Goal: Task Accomplishment & Management: Manage account settings

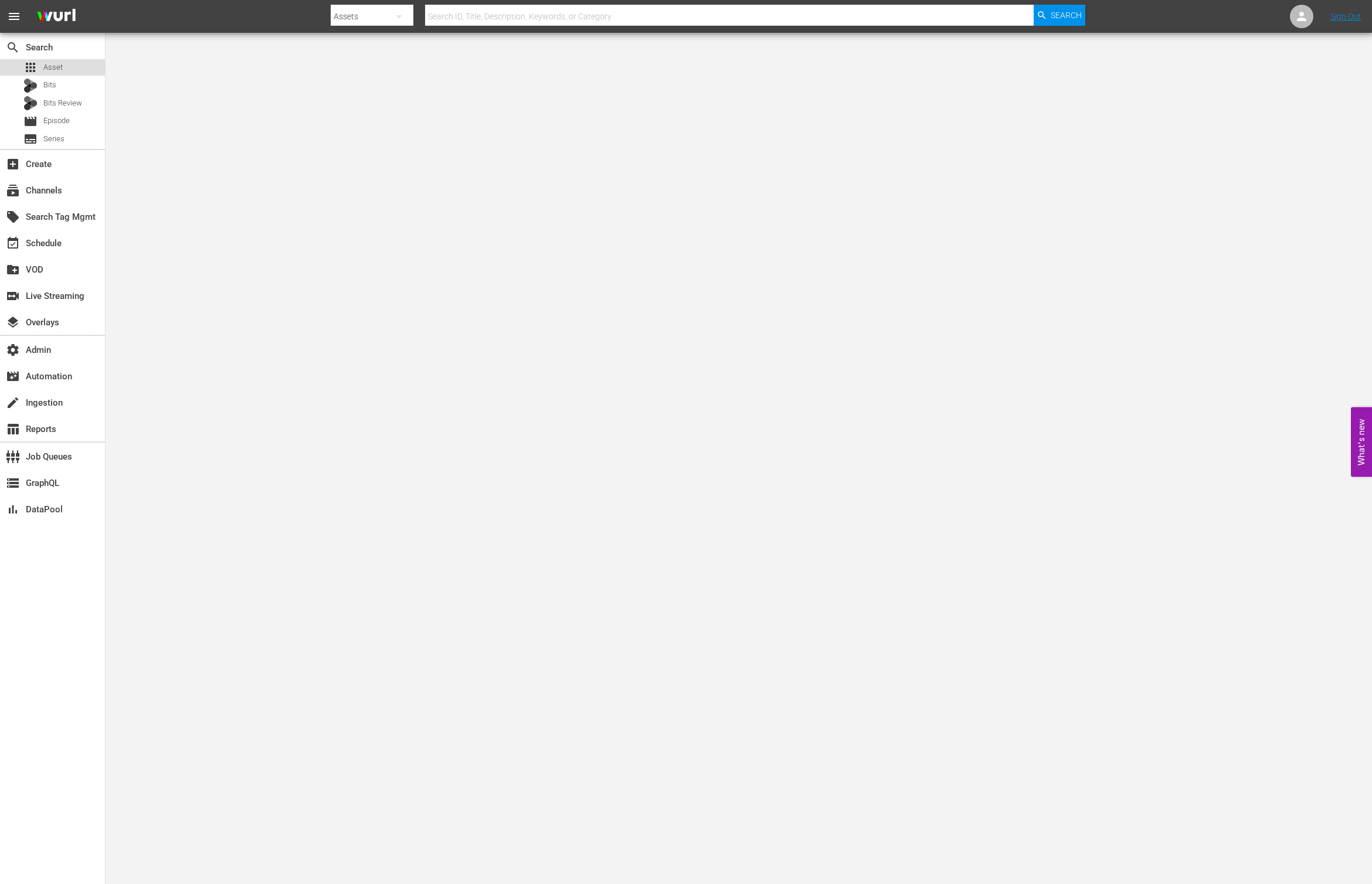
click at [74, 65] on div "apps Asset" at bounding box center [52, 68] width 105 height 17
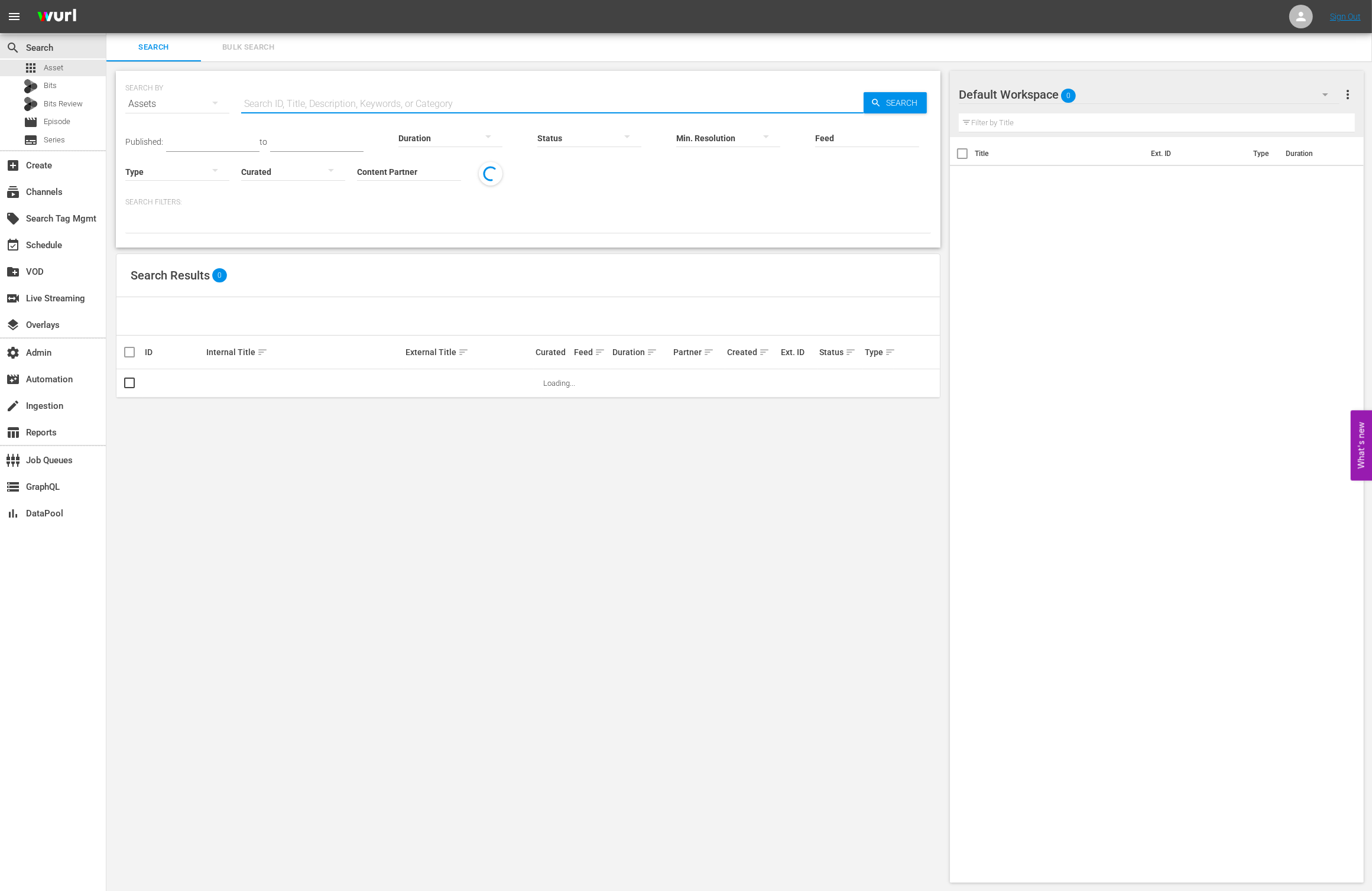
click at [371, 94] on input "text" at bounding box center [553, 104] width 623 height 29
click at [258, 46] on span "Bulk Search" at bounding box center [248, 47] width 80 height 14
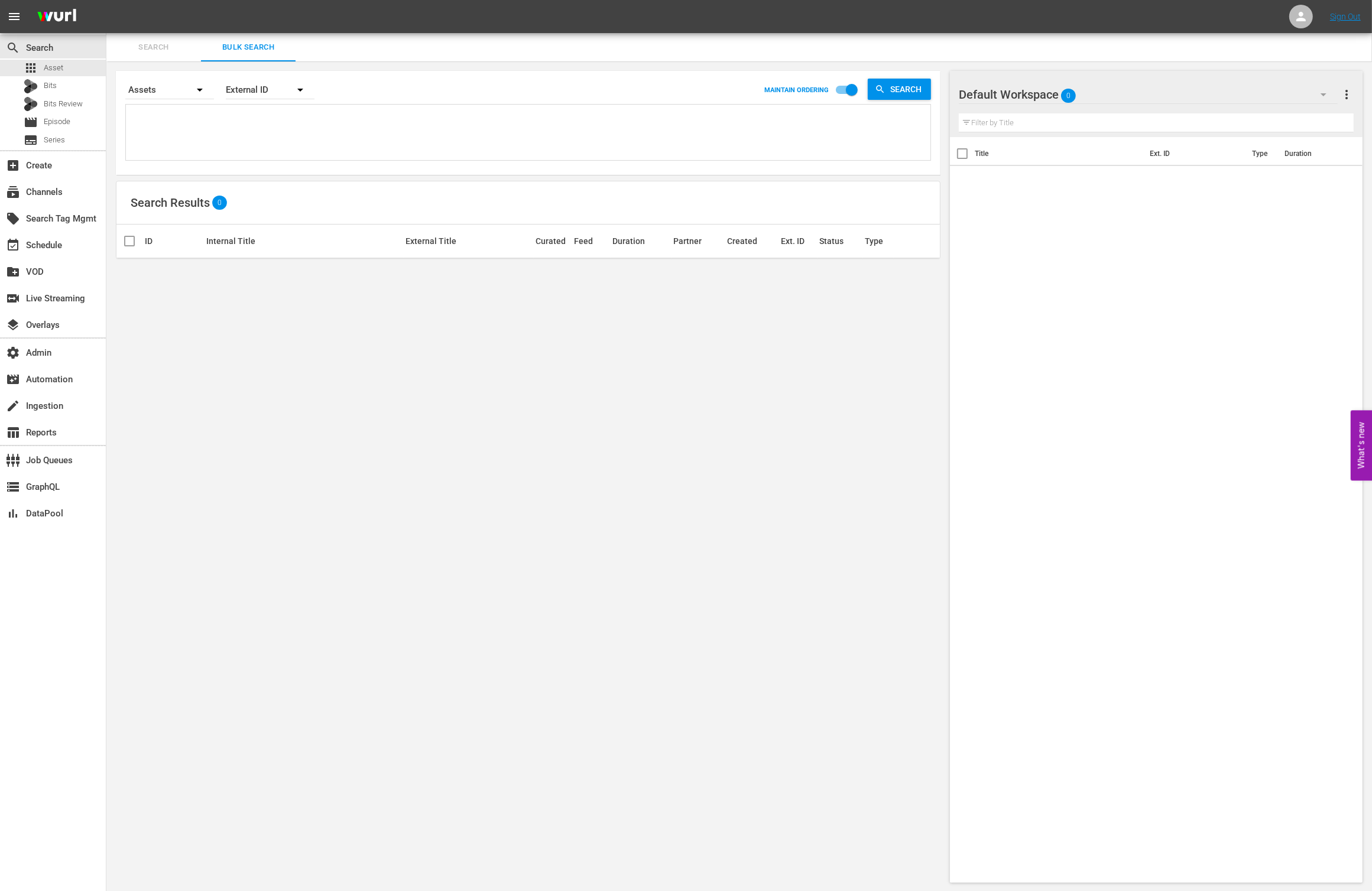
click at [343, 127] on textarea at bounding box center [530, 134] width 802 height 54
paste textarea "AMCNVR0000070044 AMCNVR0000070046 AMCNVR0000070047 AMCNVR0000070049"
type textarea "AMCNVR0000070044 AMCNVR0000070046 AMCNVR0000070047 AMCNVR0000070049"
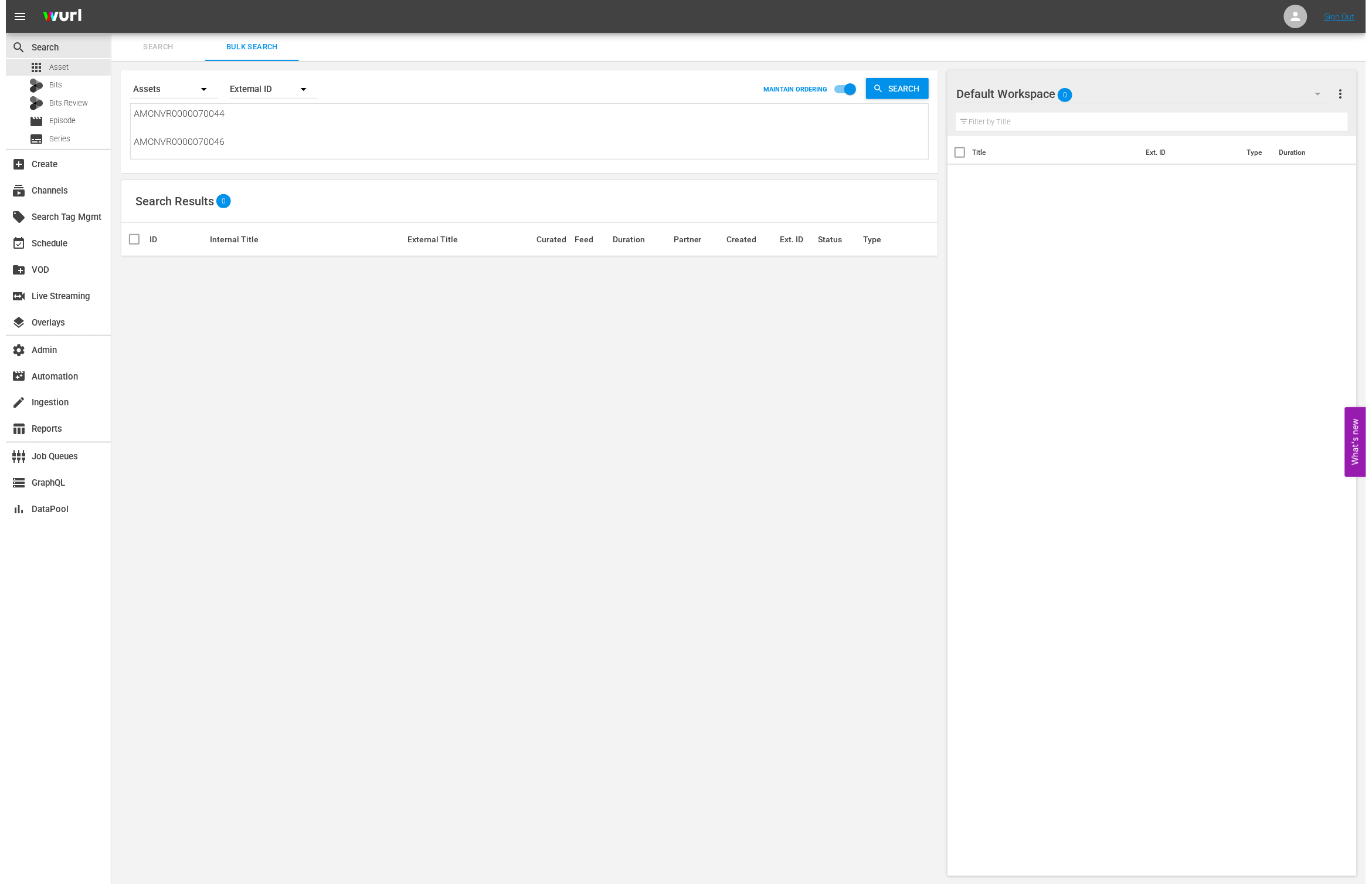
scroll to position [1, 0]
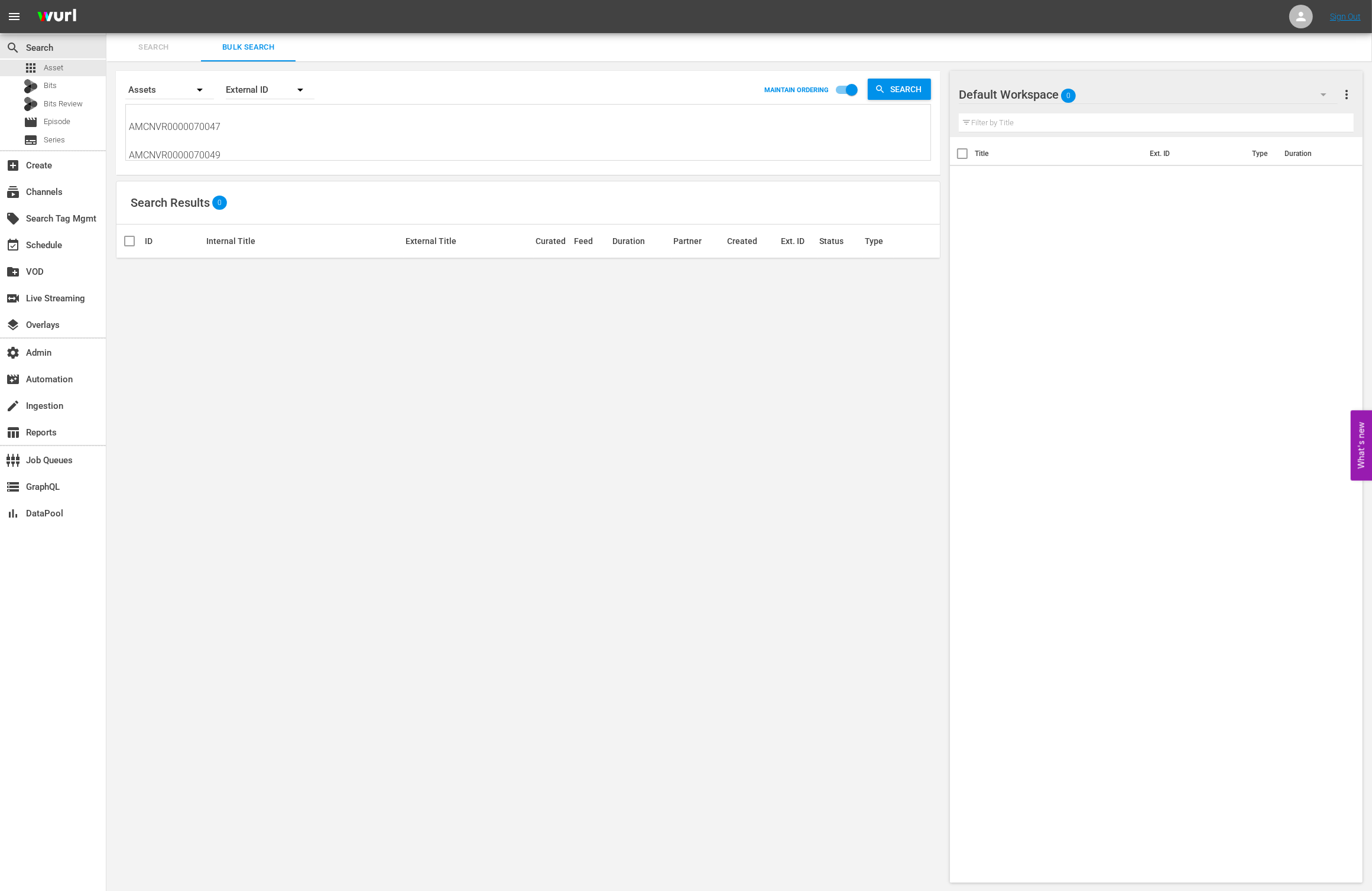
type textarea "AMCNVR0000070044 AMCNVR0000070046 AMCNVR0000070047 AMCNVR0000070049"
click at [897, 82] on span "Search" at bounding box center [908, 89] width 46 height 21
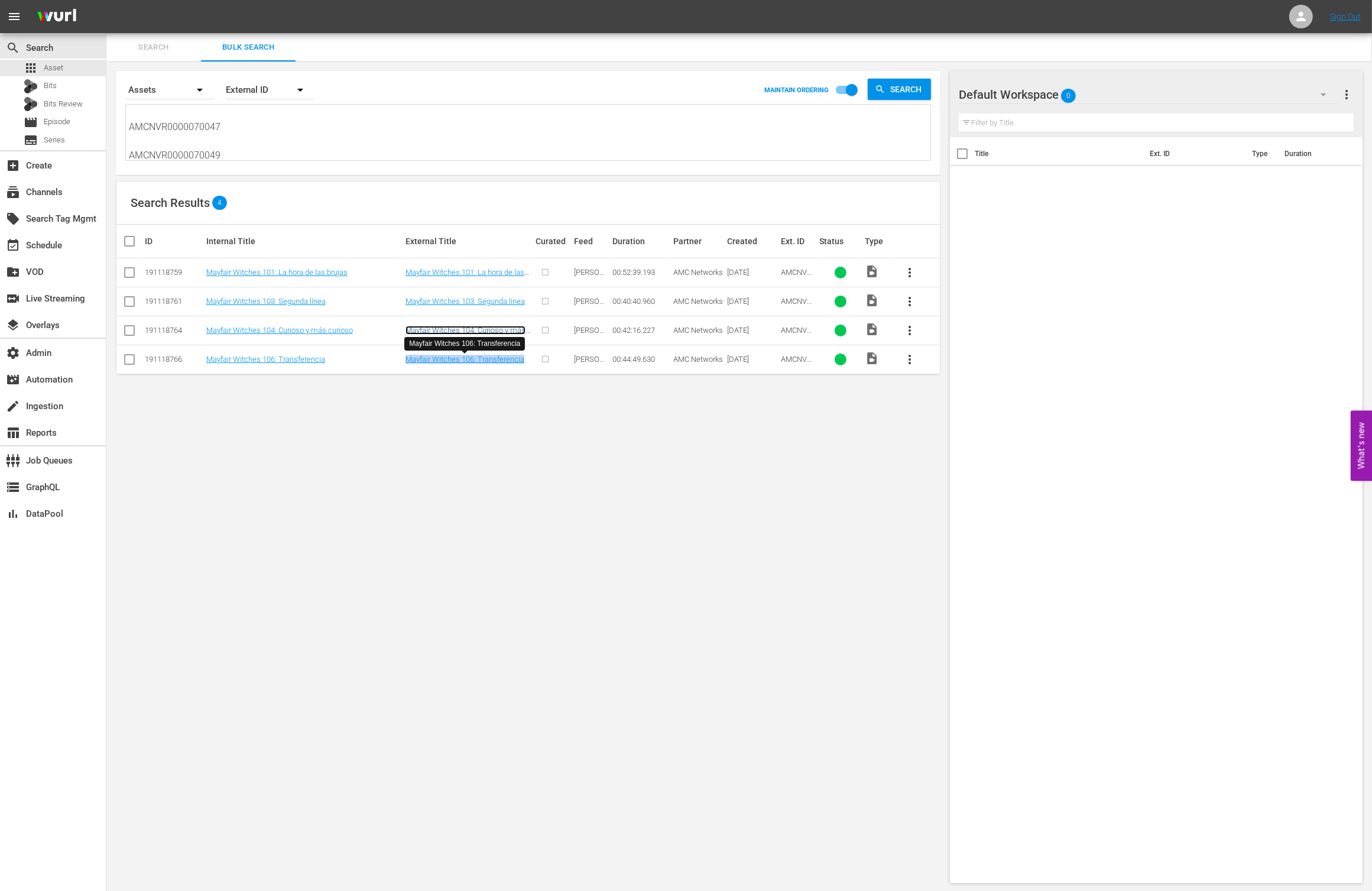
click at [456, 331] on link "Mayfair Witches 104: Curioso y más curioso" at bounding box center [466, 334] width 120 height 18
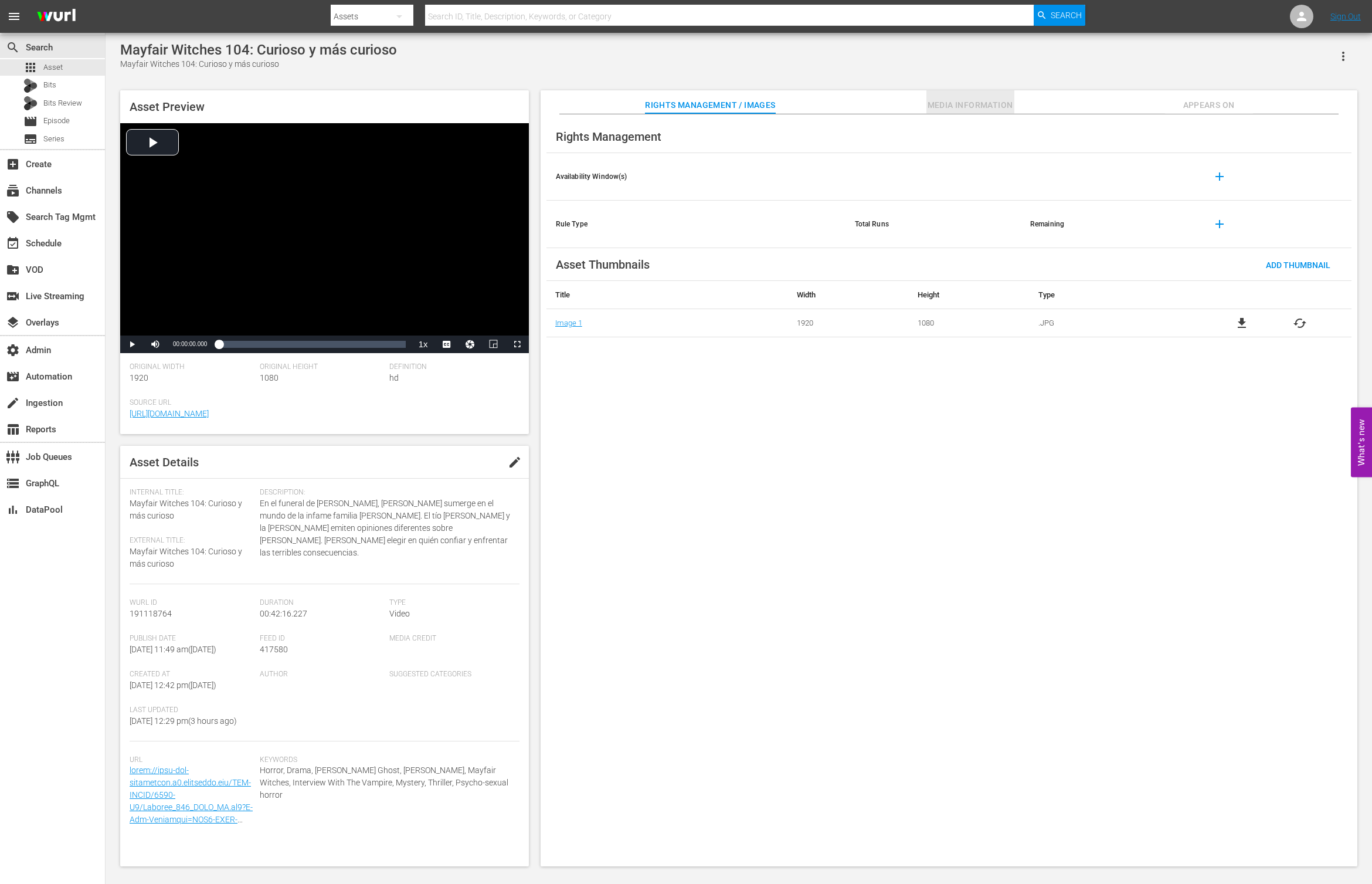
click at [977, 106] on span "Media Information" at bounding box center [970, 105] width 88 height 15
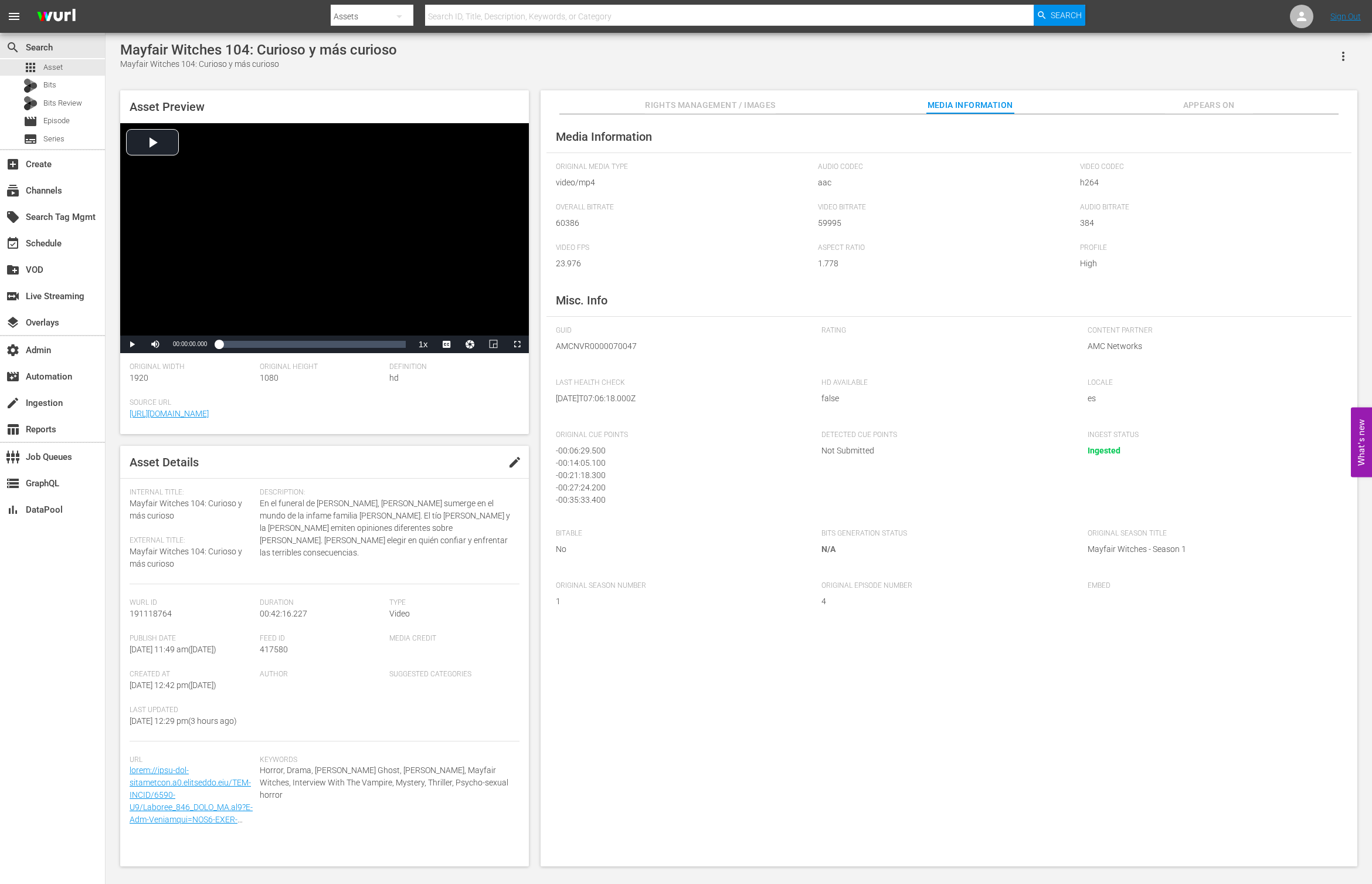
click at [619, 347] on span "AMCNVR0000070047" at bounding box center [680, 346] width 249 height 13
copy span "AMCNVR0000070047"
click at [1097, 100] on span "Appears On" at bounding box center [1209, 105] width 88 height 15
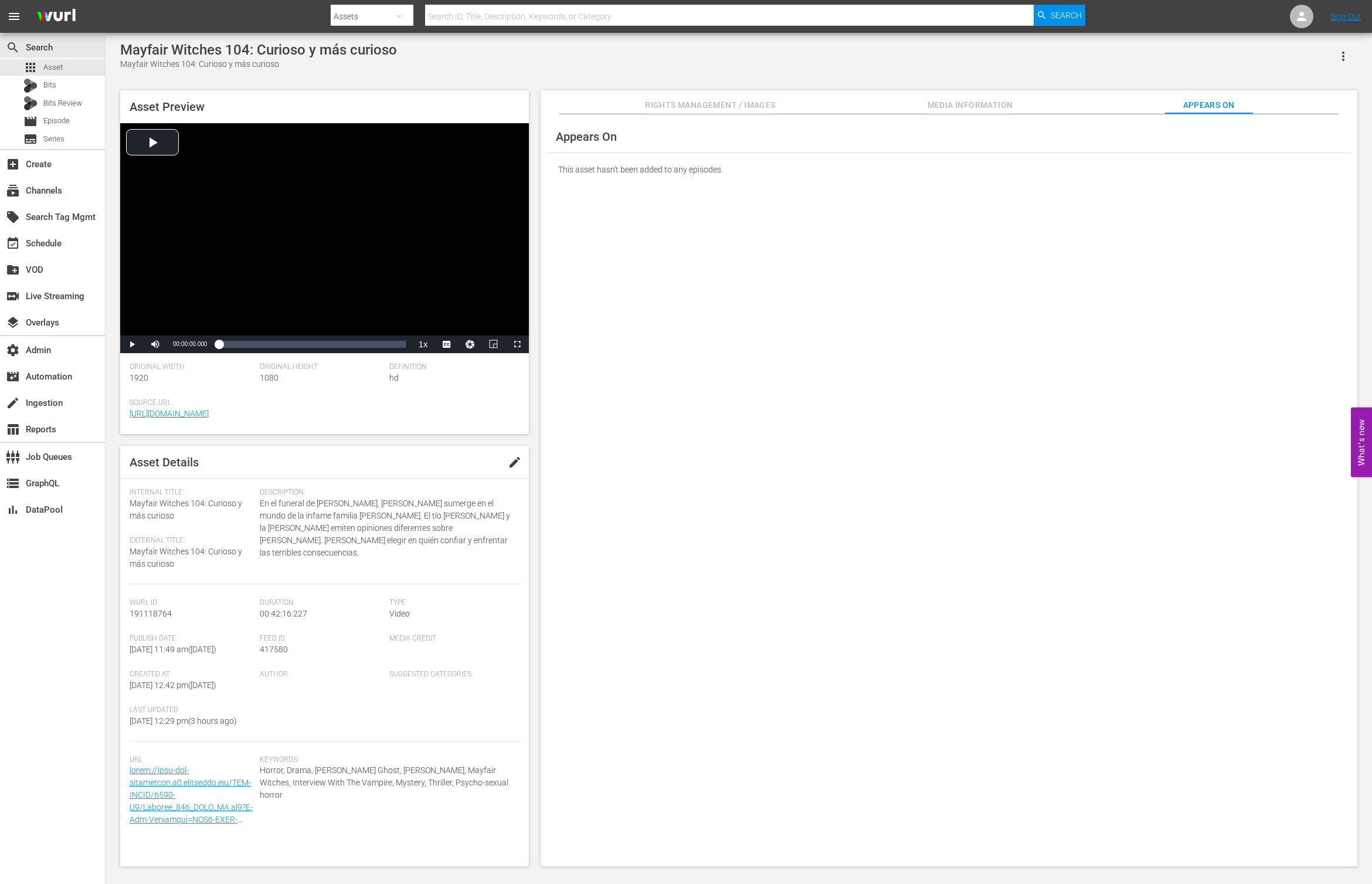
click at [980, 103] on span "Media Information" at bounding box center [970, 105] width 88 height 15
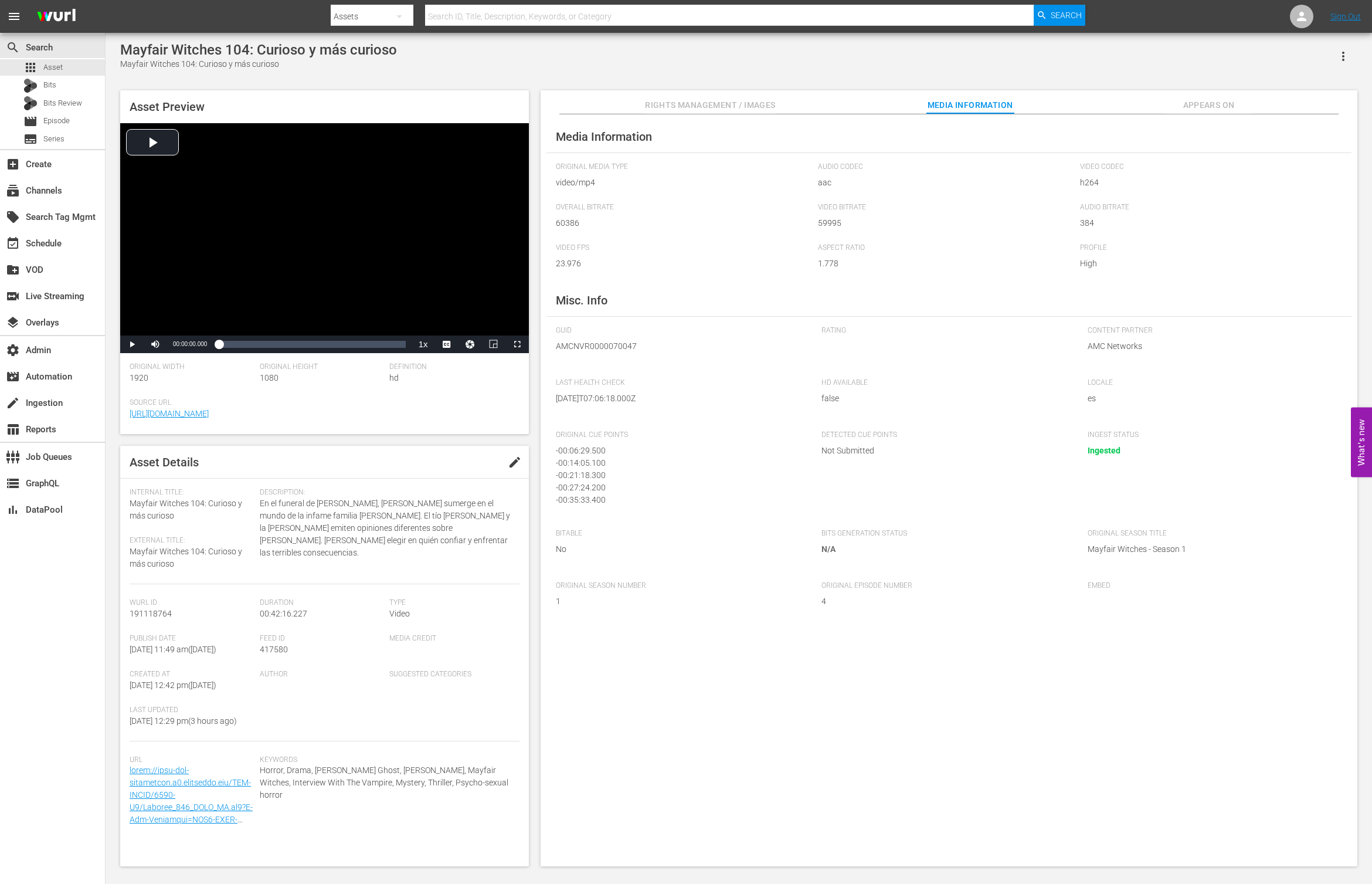
click at [687, 103] on span "Rights Management / Images" at bounding box center [711, 105] width 131 height 15
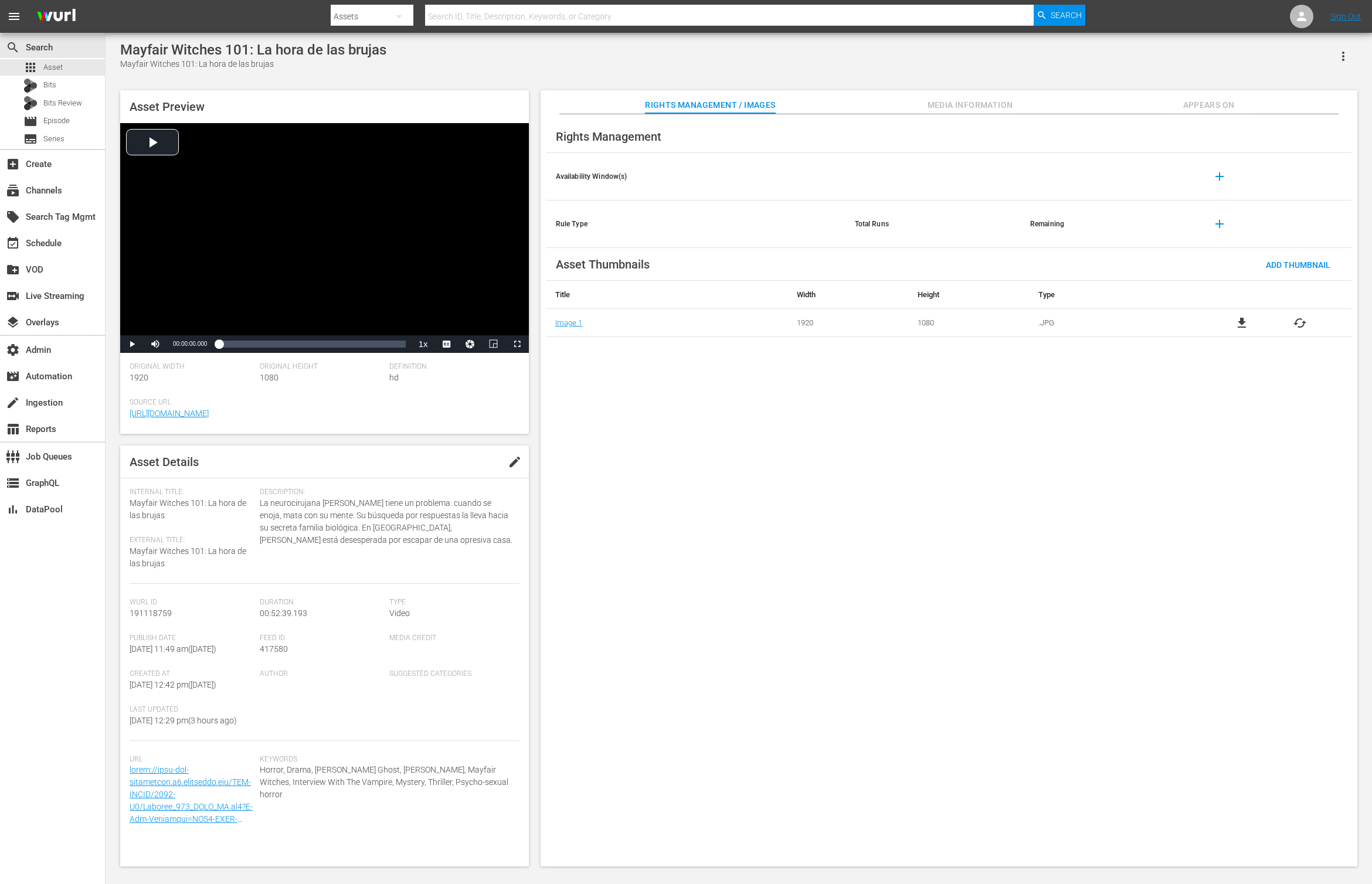
click at [932, 111] on span "Media Information" at bounding box center [970, 105] width 88 height 15
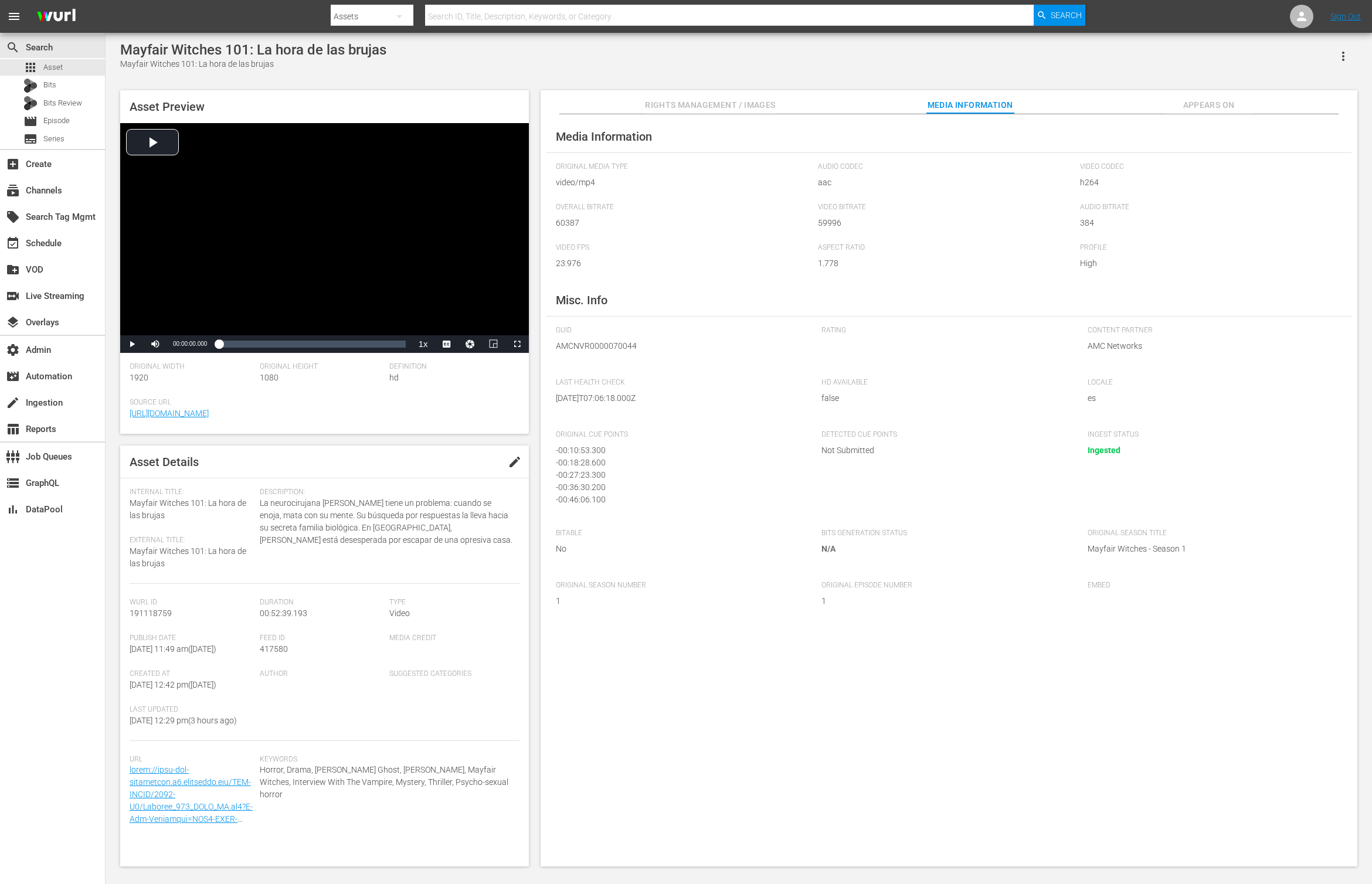
click at [1097, 101] on span "Appears On" at bounding box center [1209, 105] width 88 height 15
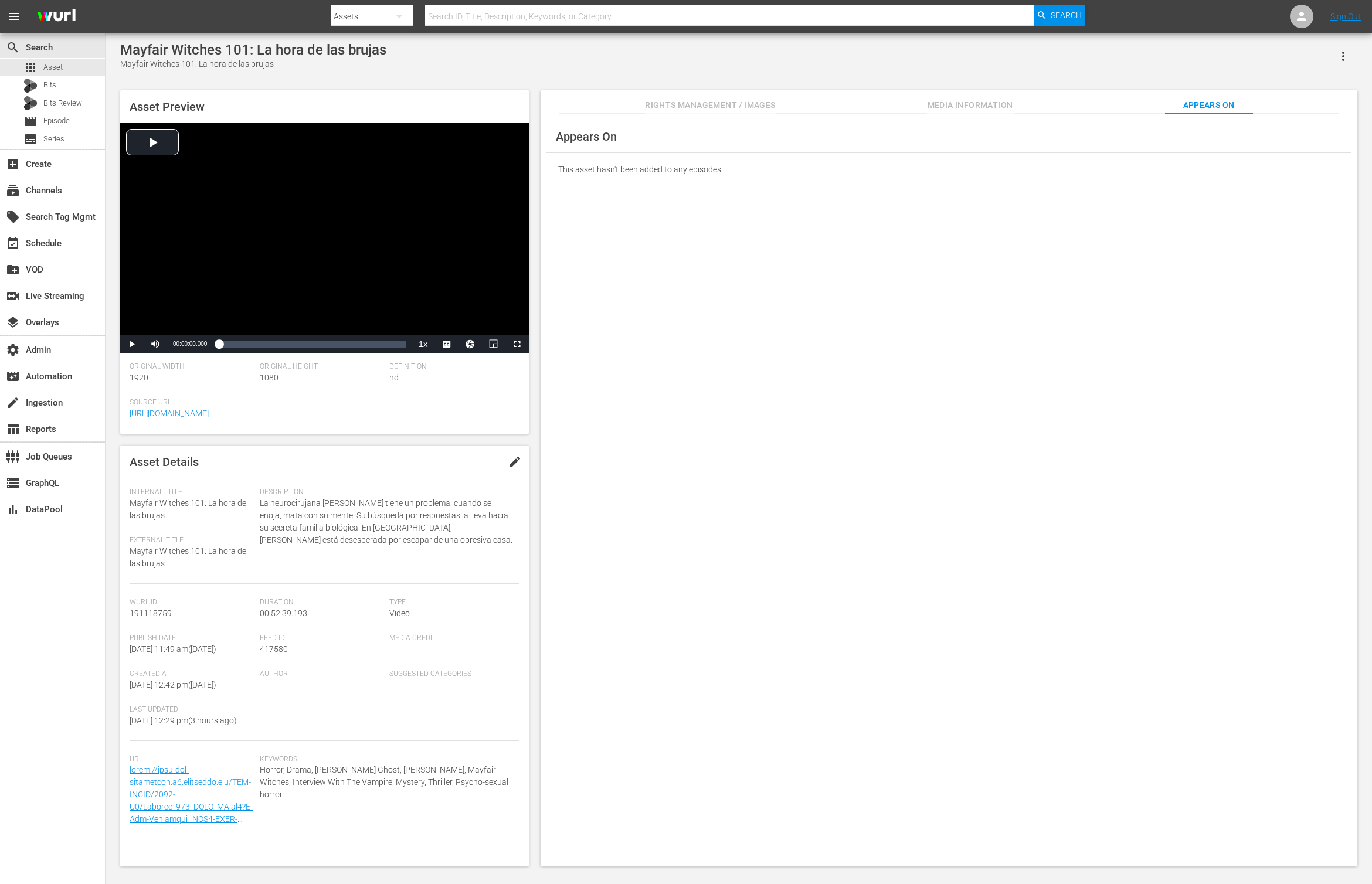
drag, startPoint x: 984, startPoint y: 105, endPoint x: 922, endPoint y: 101, distance: 62.1
click at [982, 105] on span "Media Information" at bounding box center [970, 105] width 88 height 15
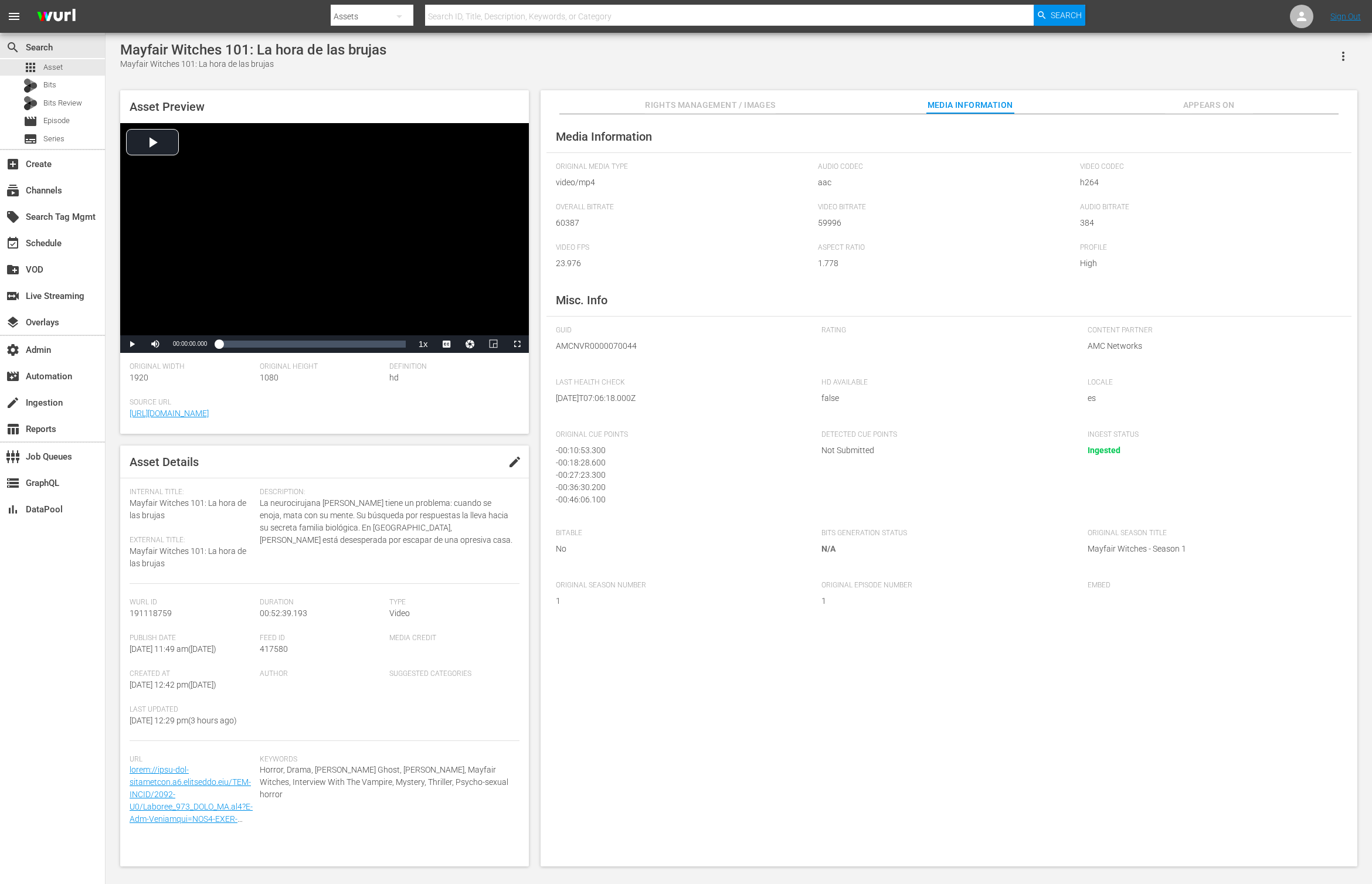
click at [776, 100] on div "Rights Management / Images Media Information Appears On" at bounding box center [949, 102] width 758 height 23
click at [718, 109] on span "Rights Management / Images" at bounding box center [711, 105] width 131 height 15
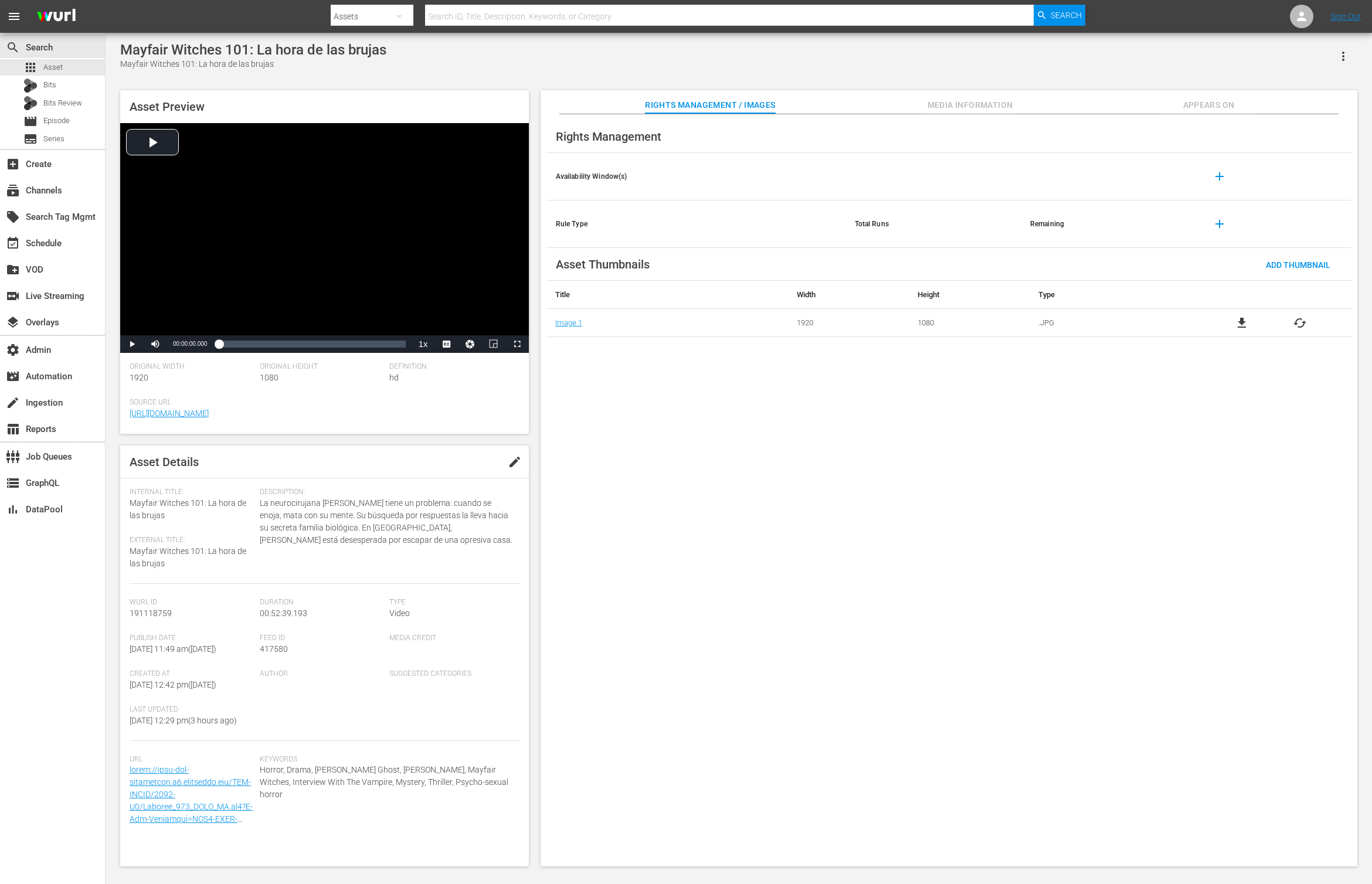
click at [162, 612] on span "191118759" at bounding box center [151, 613] width 42 height 9
copy span "191118759"
click at [1097, 91] on button "Appears On" at bounding box center [1209, 102] width 88 height 23
click at [1097, 98] on span "Appears On" at bounding box center [1209, 105] width 88 height 15
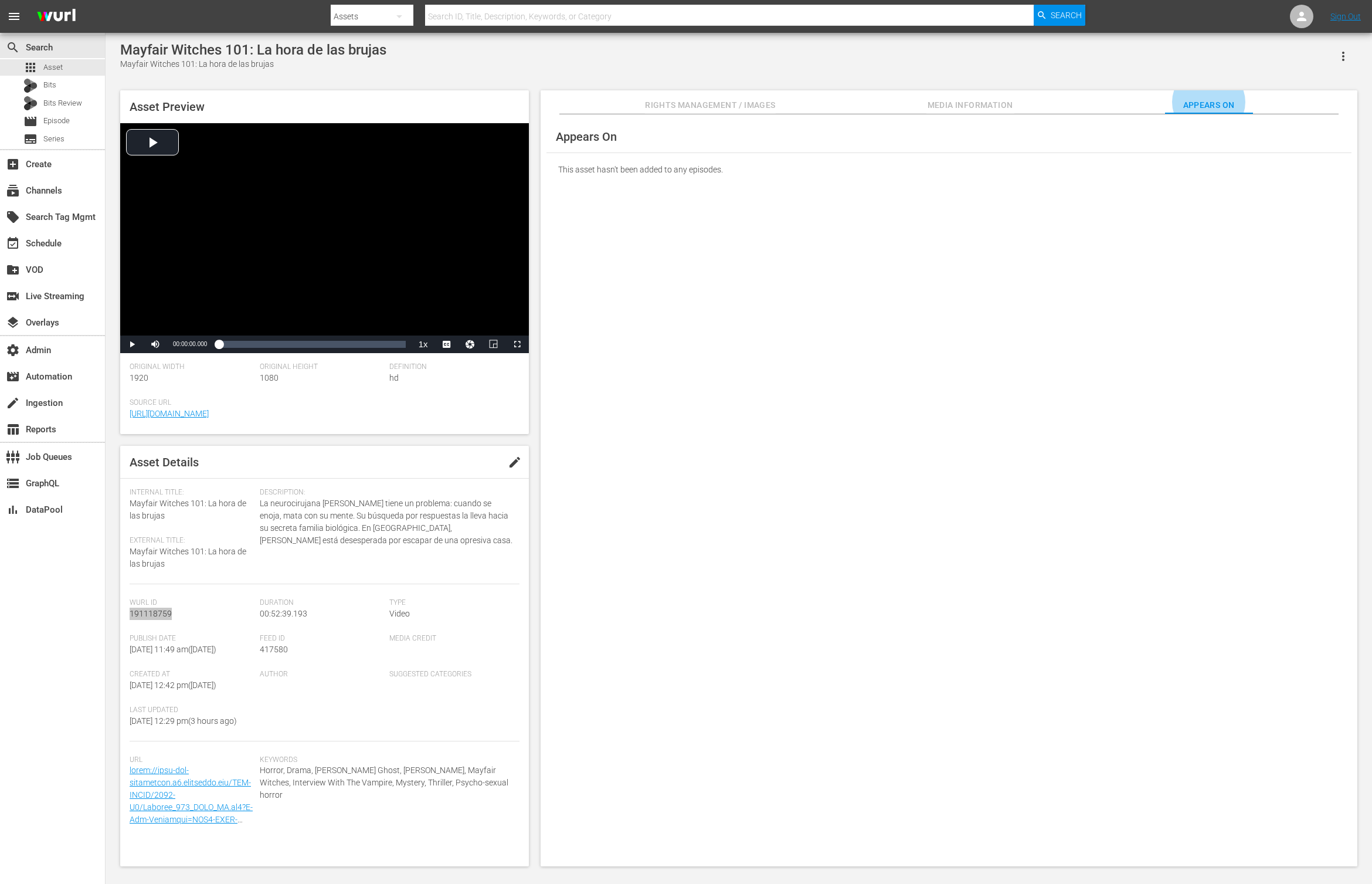
click at [1097, 110] on span "Appears On" at bounding box center [1209, 105] width 88 height 15
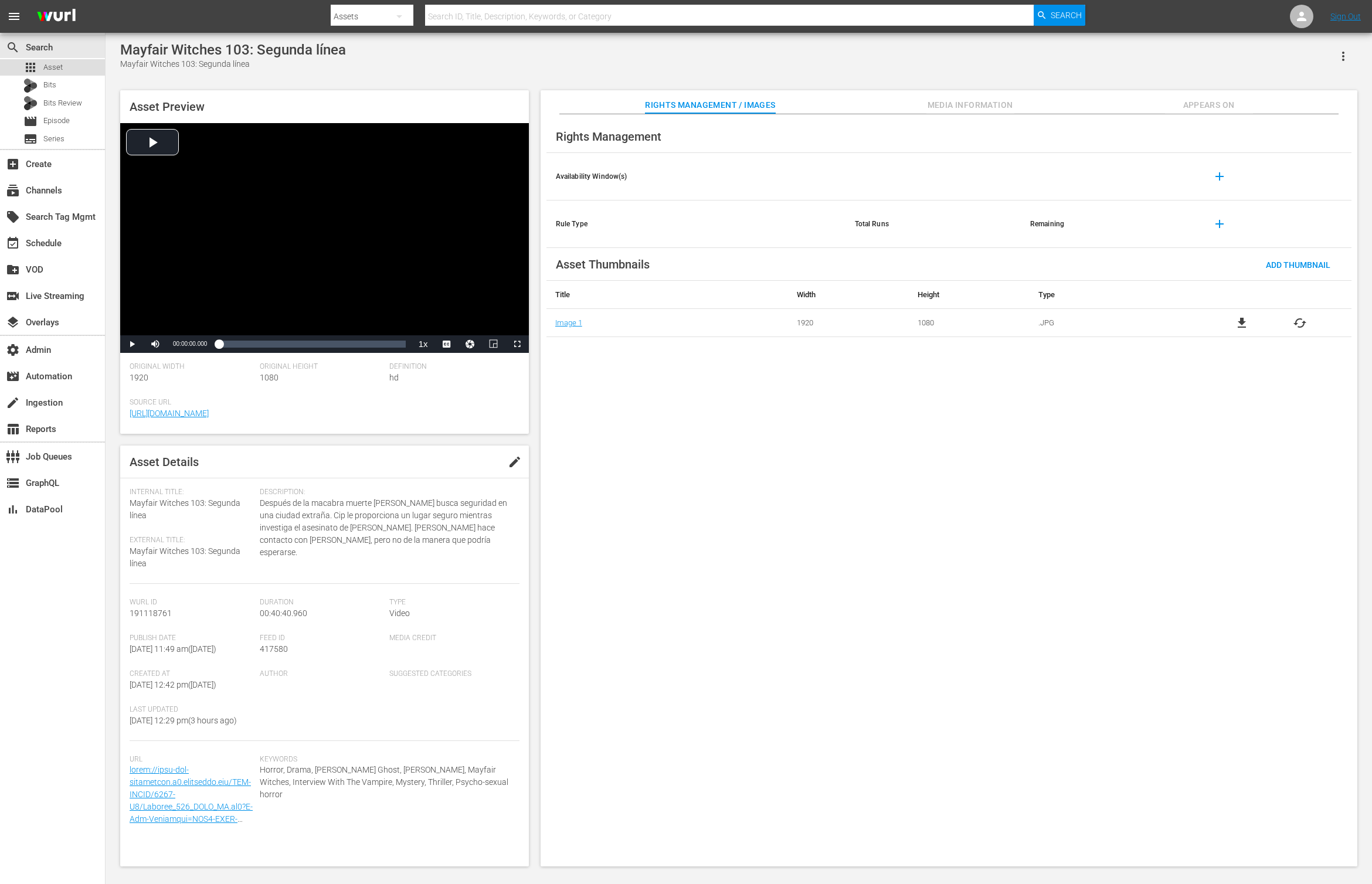
click at [54, 69] on span "Asset" at bounding box center [53, 68] width 19 height 12
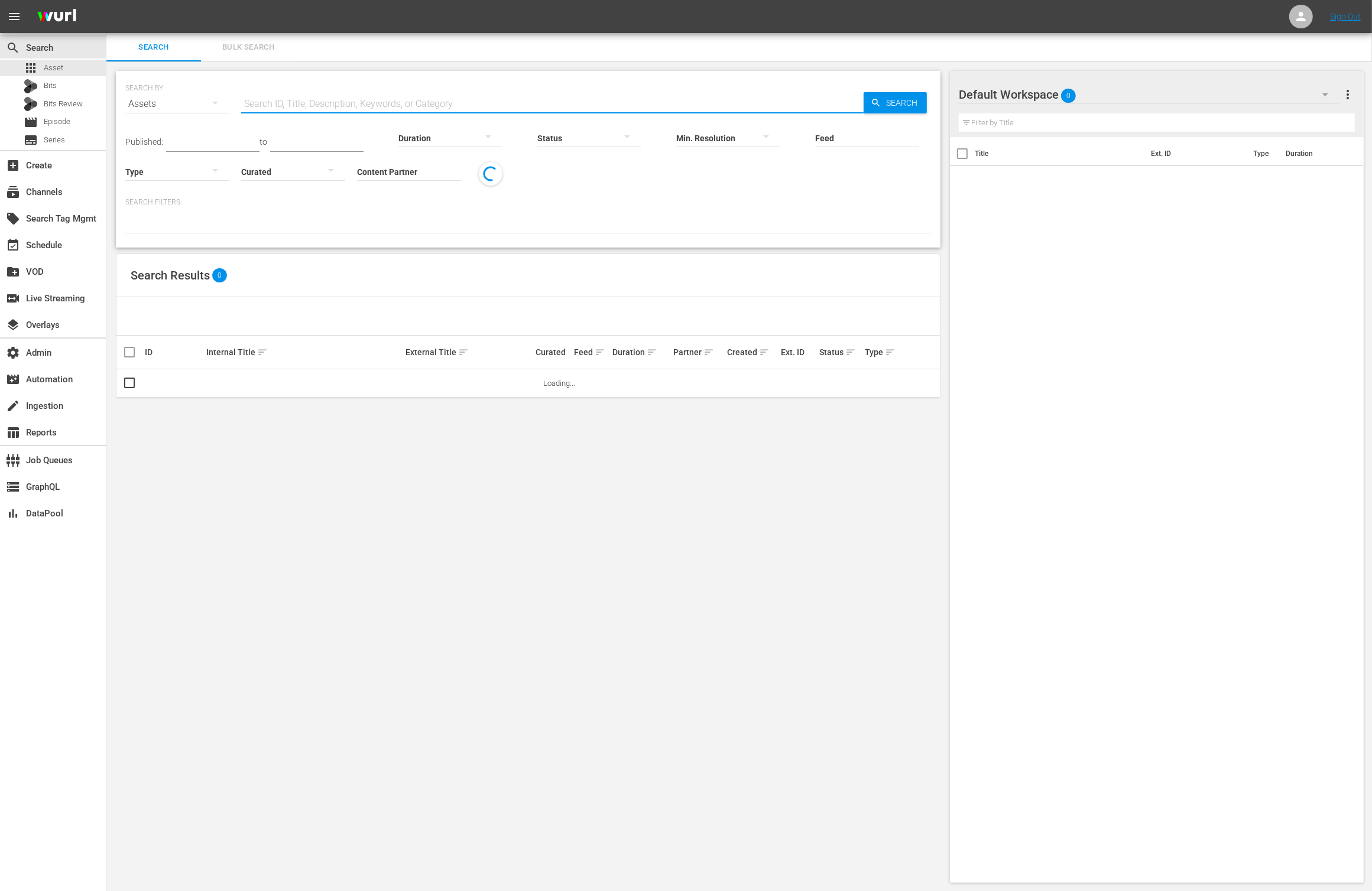
click at [322, 95] on input "text" at bounding box center [553, 104] width 623 height 29
paste input "191118759"
type input "191118759"
click at [900, 102] on span "Search" at bounding box center [904, 102] width 46 height 21
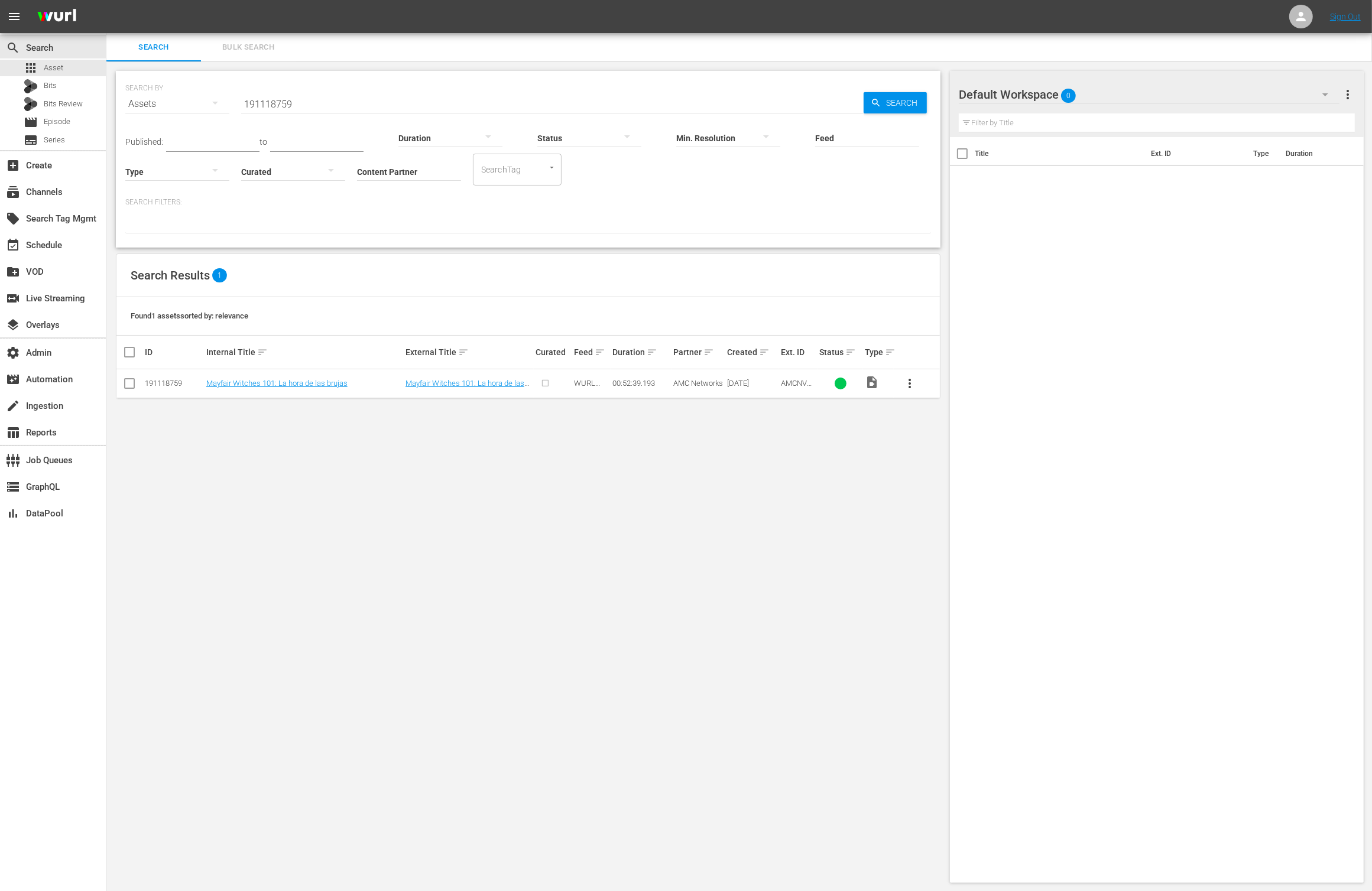
click at [138, 384] on td at bounding box center [130, 384] width 27 height 29
click at [132, 384] on input "checkbox" at bounding box center [129, 386] width 14 height 14
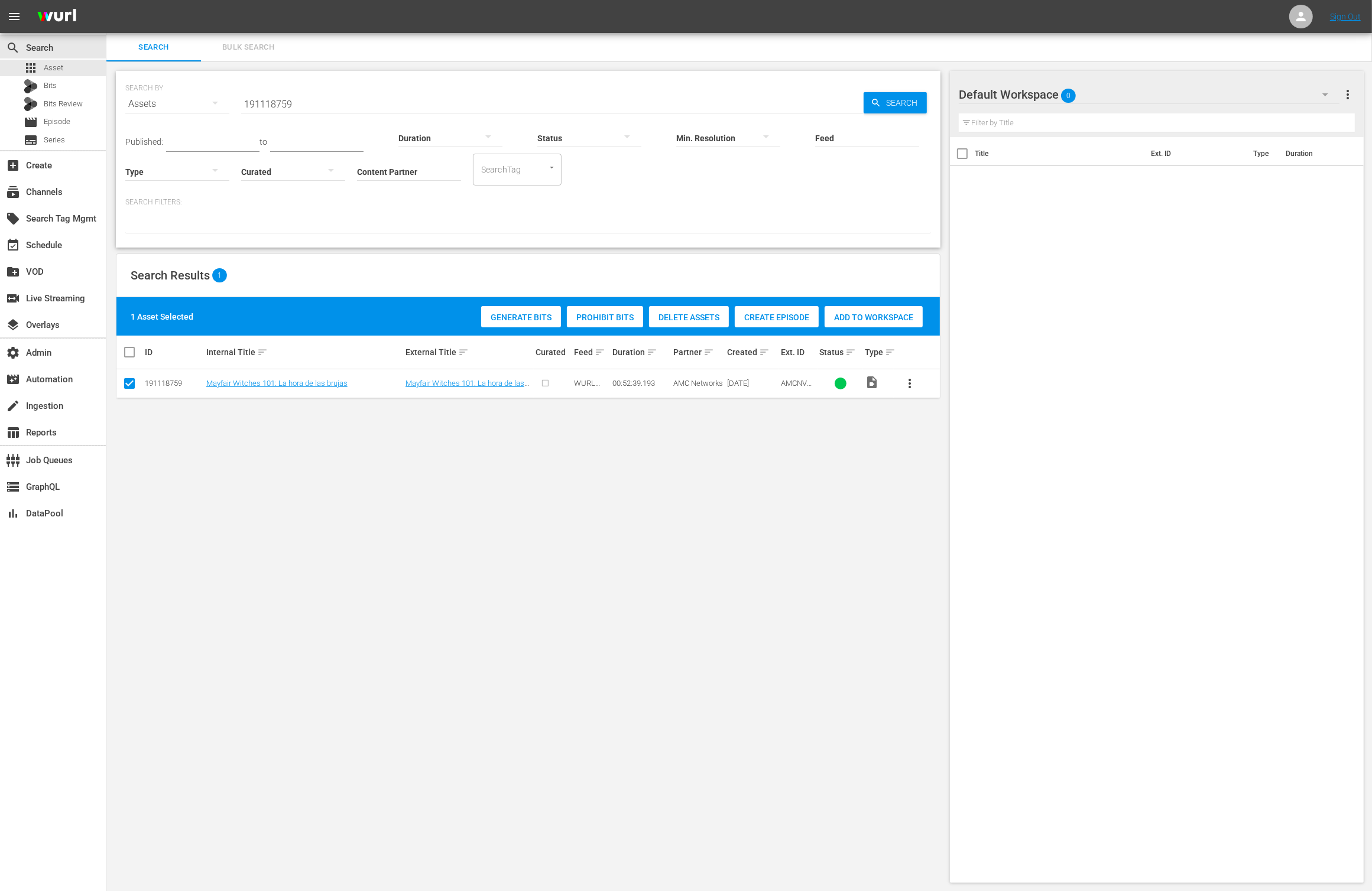
click at [781, 320] on span "Create Episode" at bounding box center [776, 317] width 84 height 9
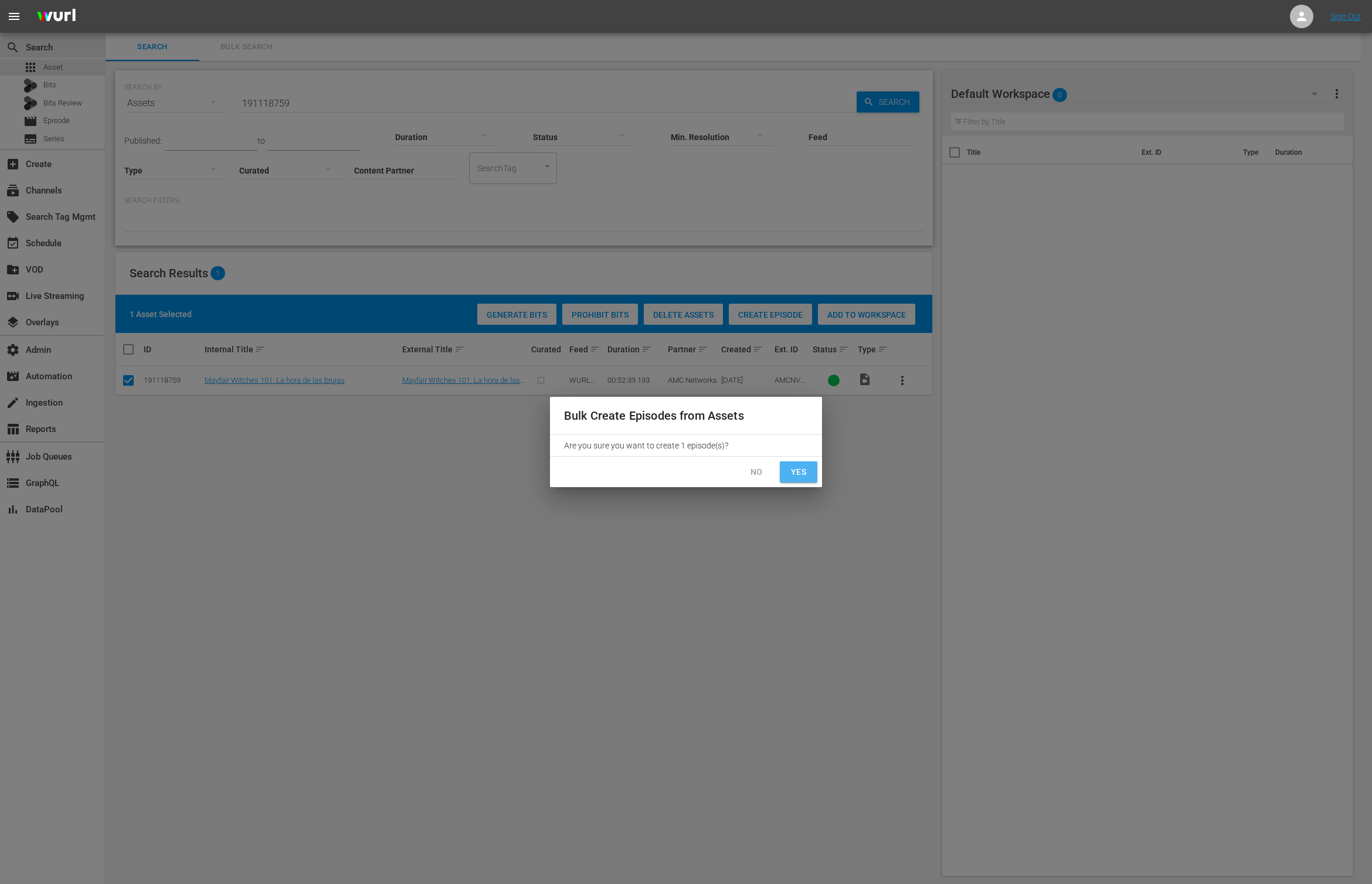
click at [790, 475] on span "Yes" at bounding box center [799, 473] width 18 height 15
checkbox input "false"
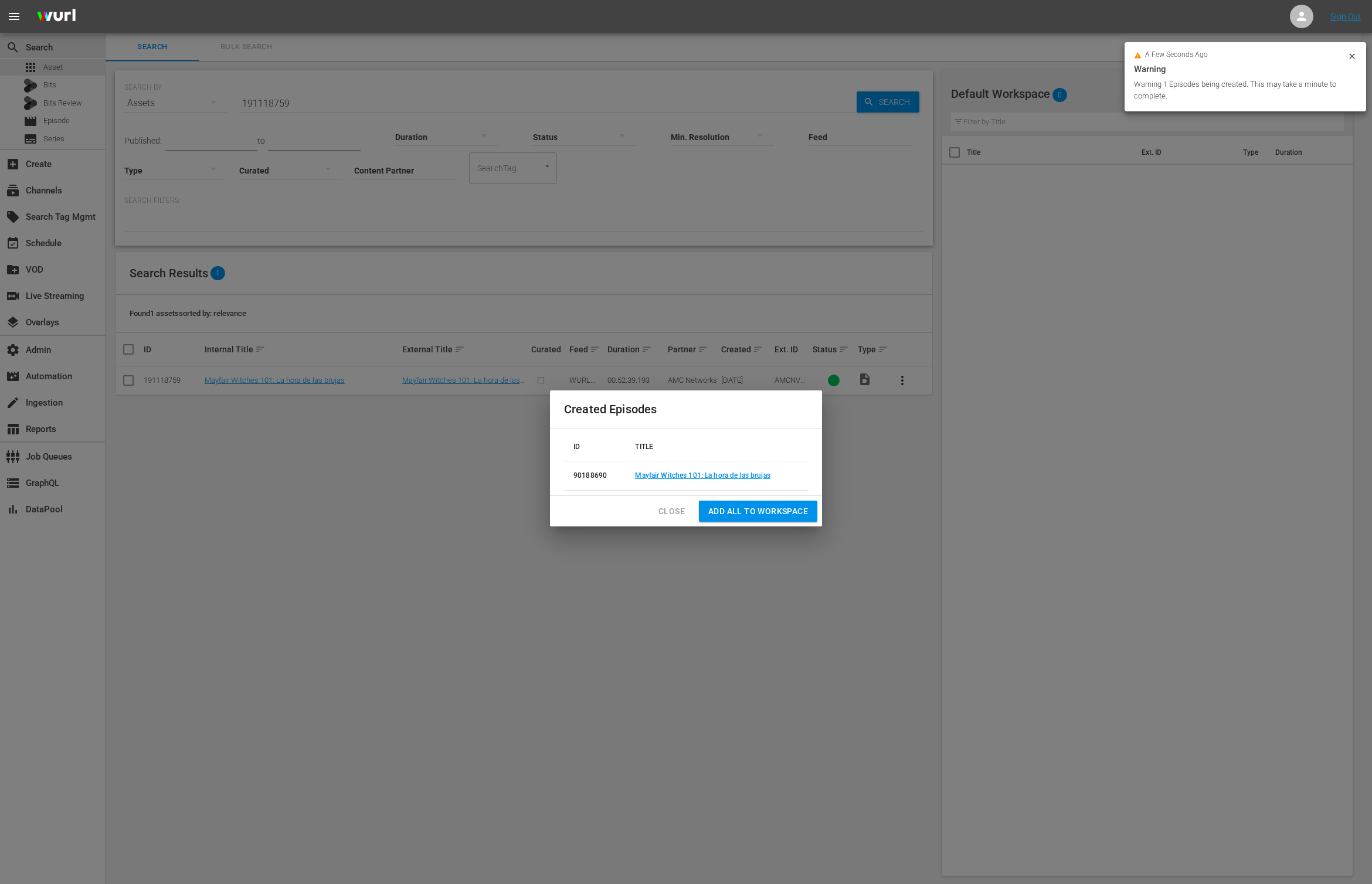
drag, startPoint x: 737, startPoint y: 515, endPoint x: 712, endPoint y: 506, distance: 26.6
click at [737, 514] on span "Add all to Workspace" at bounding box center [758, 511] width 100 height 15
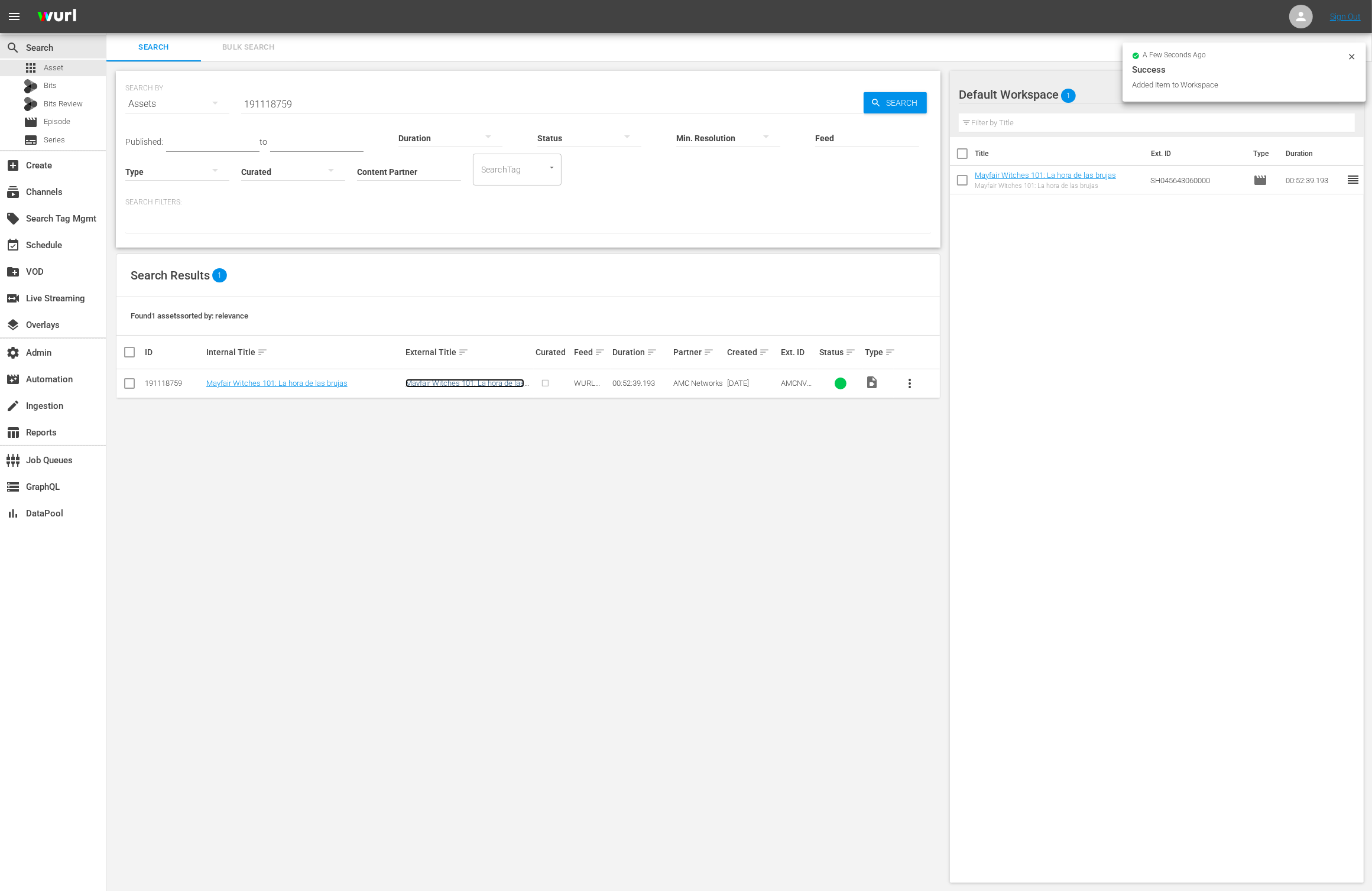
click at [496, 385] on link "Mayfair Witches 101: La hora de las brujas" at bounding box center [465, 387] width 119 height 18
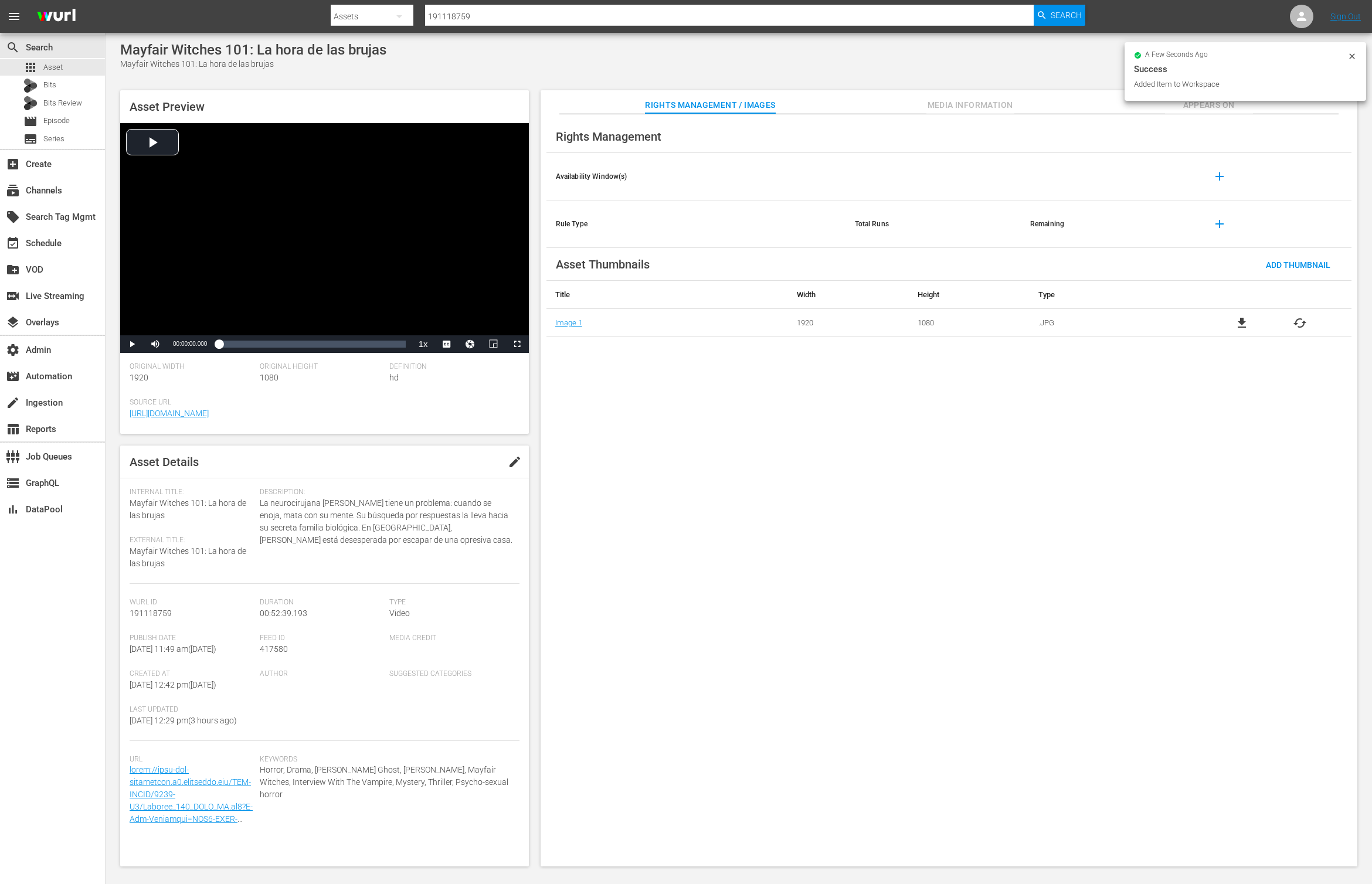
click at [1097, 58] on icon at bounding box center [1352, 56] width 9 height 9
click at [1097, 105] on span "Appears On" at bounding box center [1209, 105] width 88 height 15
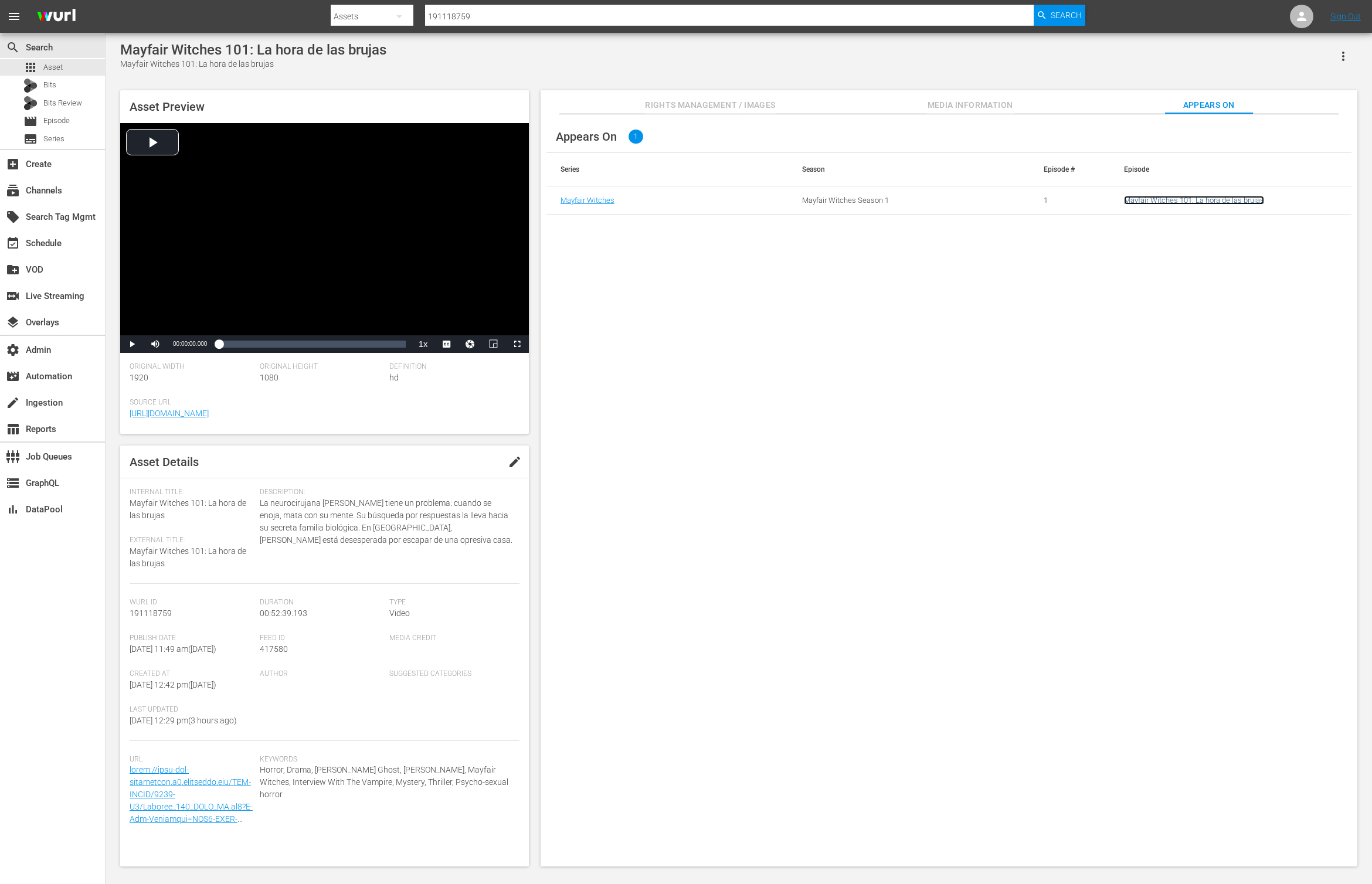
click at [1097, 204] on link "Mayfair Witches 101: La hora de las brujas" at bounding box center [1194, 200] width 140 height 9
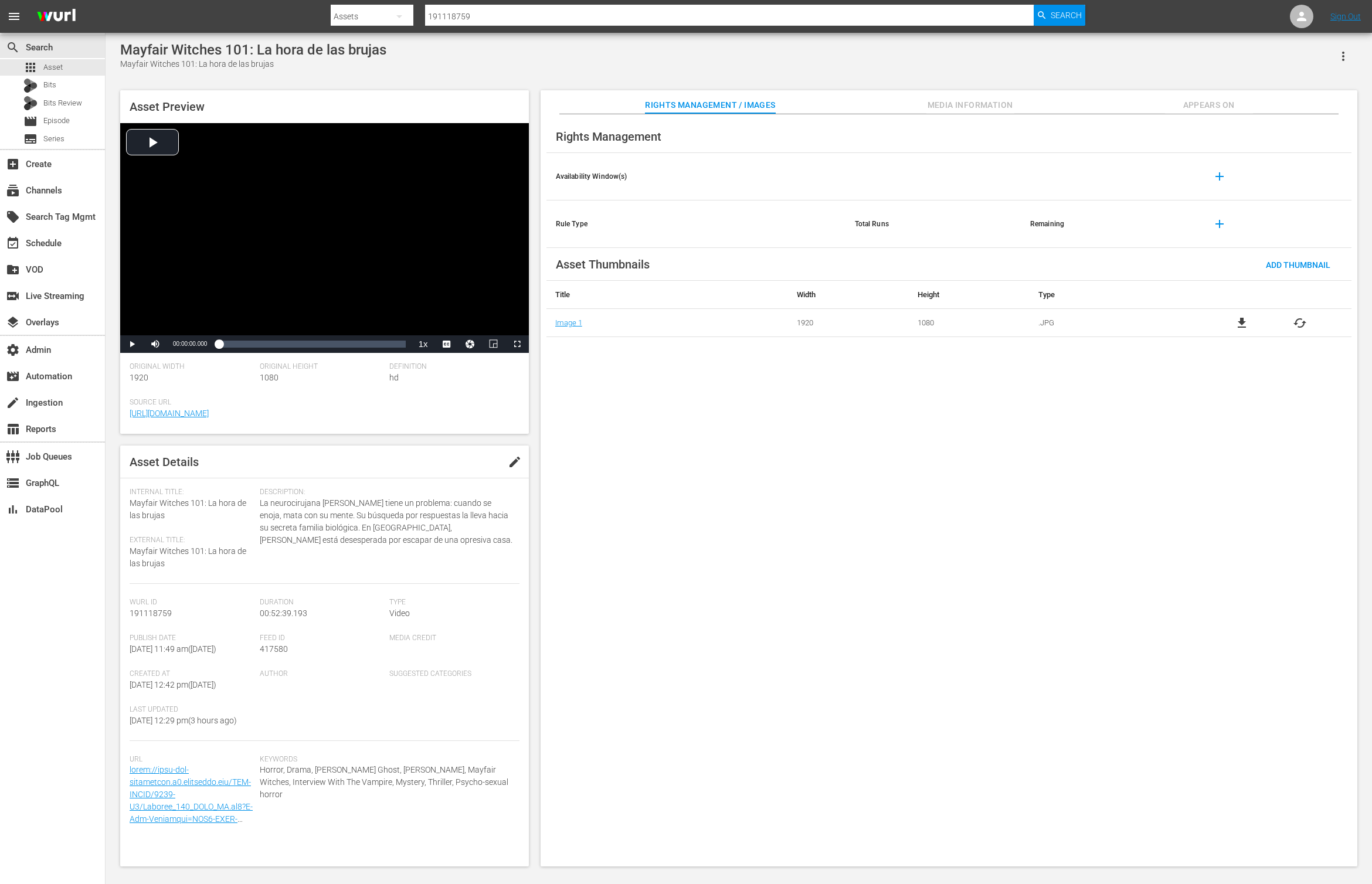
click at [277, 650] on span "417580" at bounding box center [274, 649] width 28 height 9
copy span "417580"
click at [1097, 100] on span "Appears On" at bounding box center [1209, 105] width 88 height 15
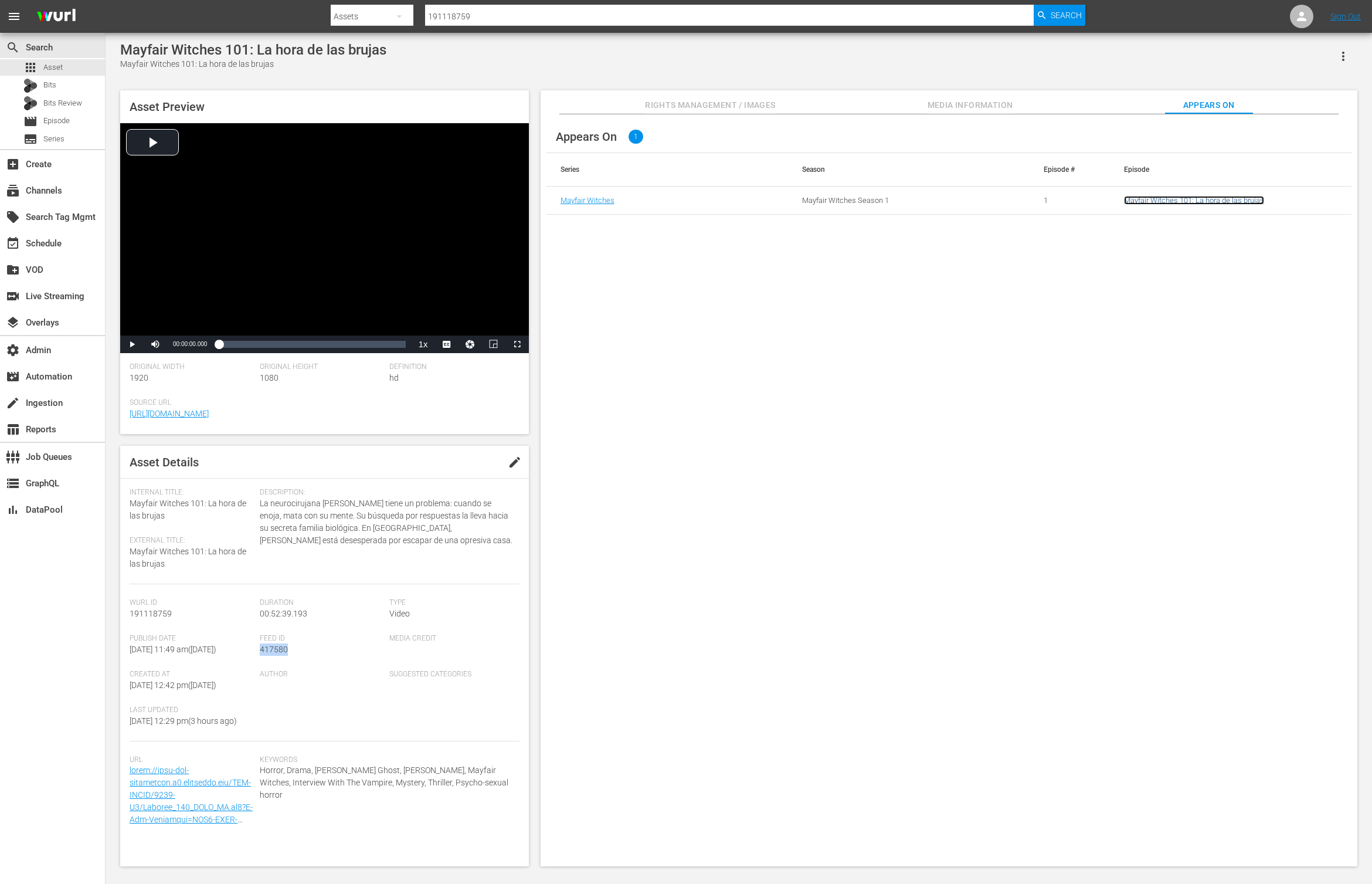
click at [1097, 200] on link "Mayfair Witches 101: La hora de las brujas" at bounding box center [1194, 200] width 140 height 9
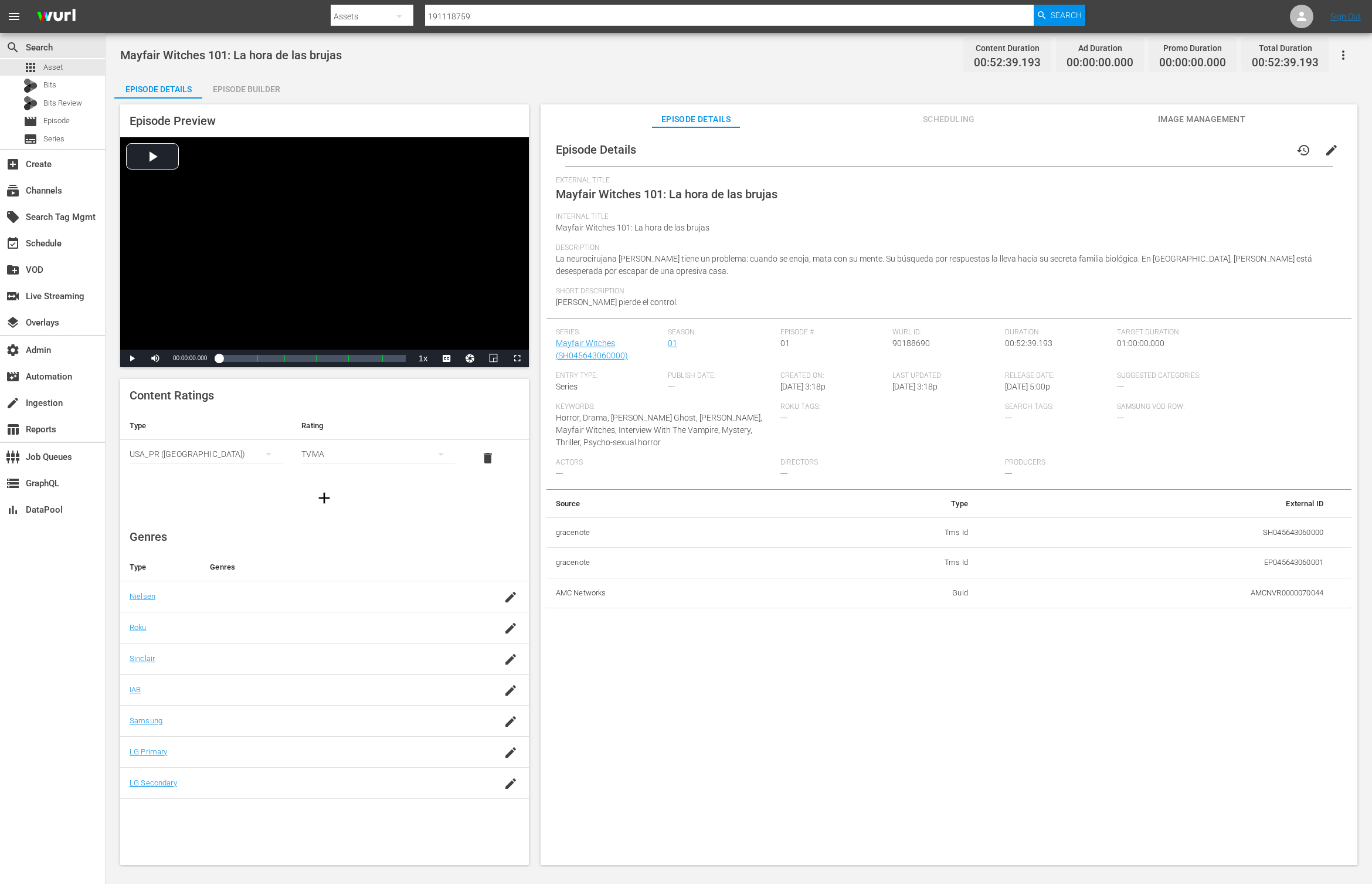
click at [419, 455] on div "TVMA" at bounding box center [378, 454] width 153 height 33
click at [470, 503] on div "TVY TVY7 TVG TVPG TV14 TVMA" at bounding box center [686, 442] width 1372 height 884
click at [904, 343] on span "90188690" at bounding box center [911, 342] width 38 height 9
copy span "90188690"
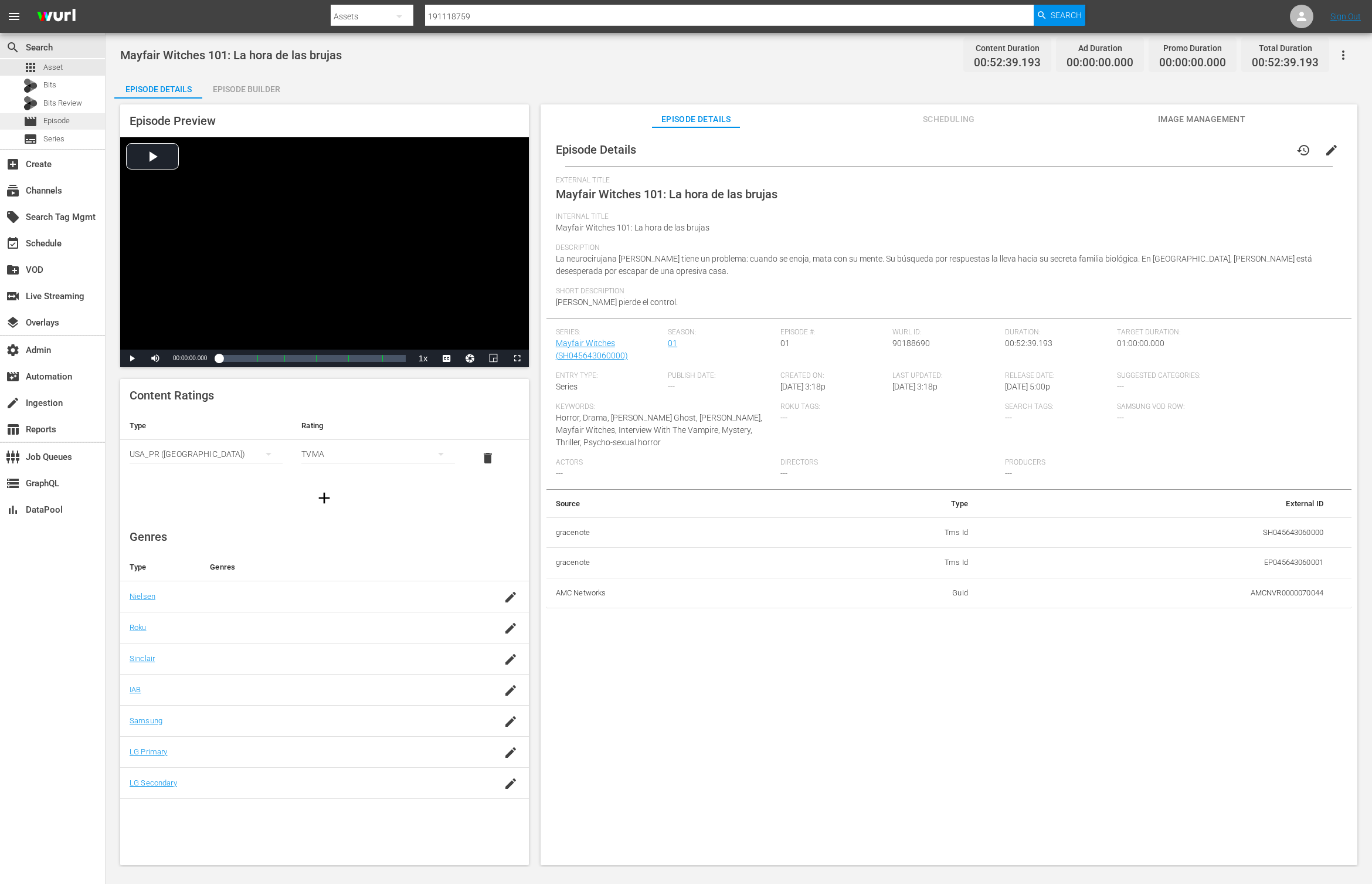
click at [72, 117] on div "movie Episode" at bounding box center [52, 121] width 105 height 17
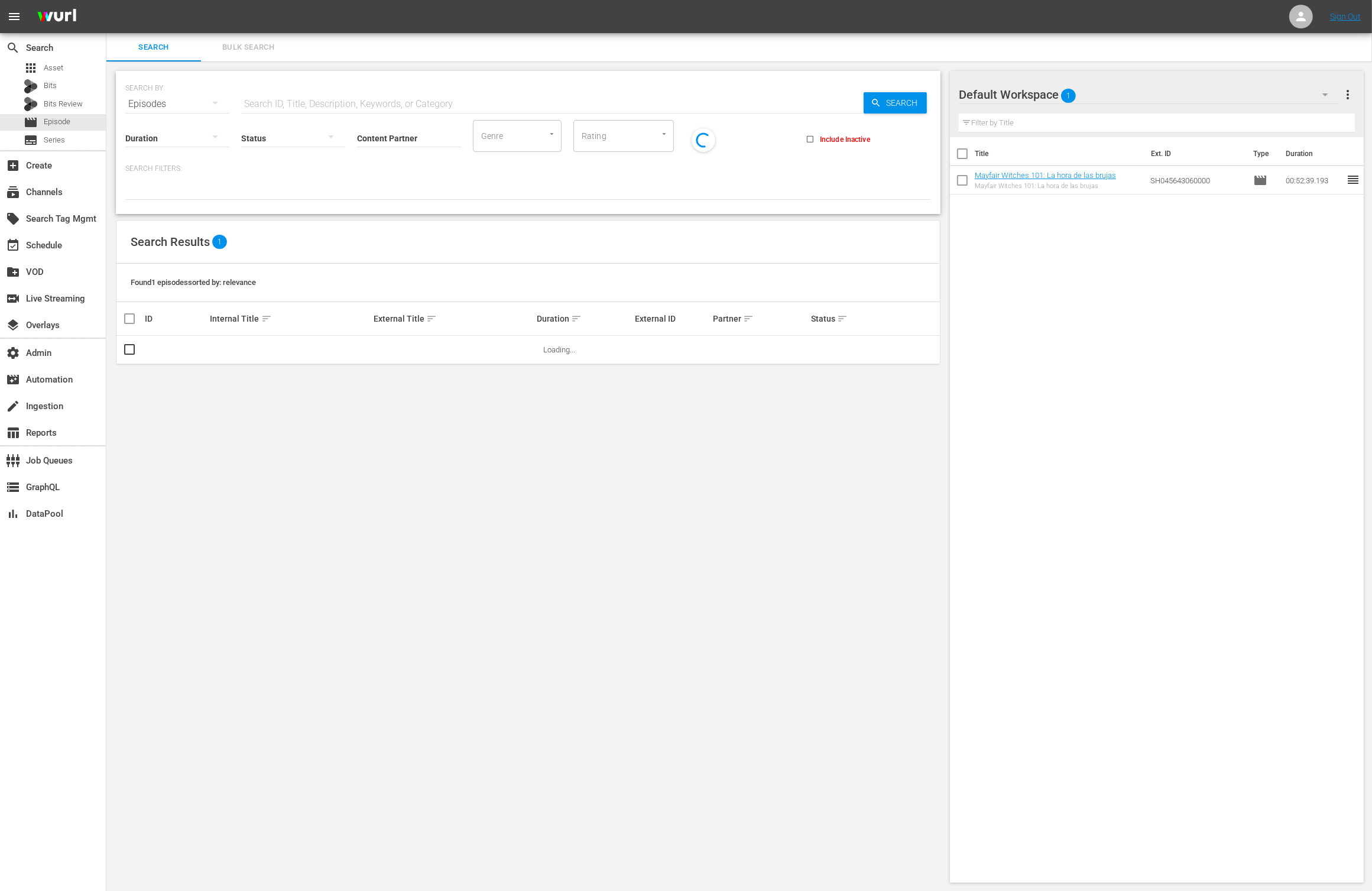
click at [403, 106] on input "text" at bounding box center [553, 104] width 623 height 29
paste input "90188690"
type input "90188690"
click at [885, 100] on span "Search" at bounding box center [904, 102] width 46 height 21
click at [134, 348] on input "checkbox" at bounding box center [129, 352] width 14 height 14
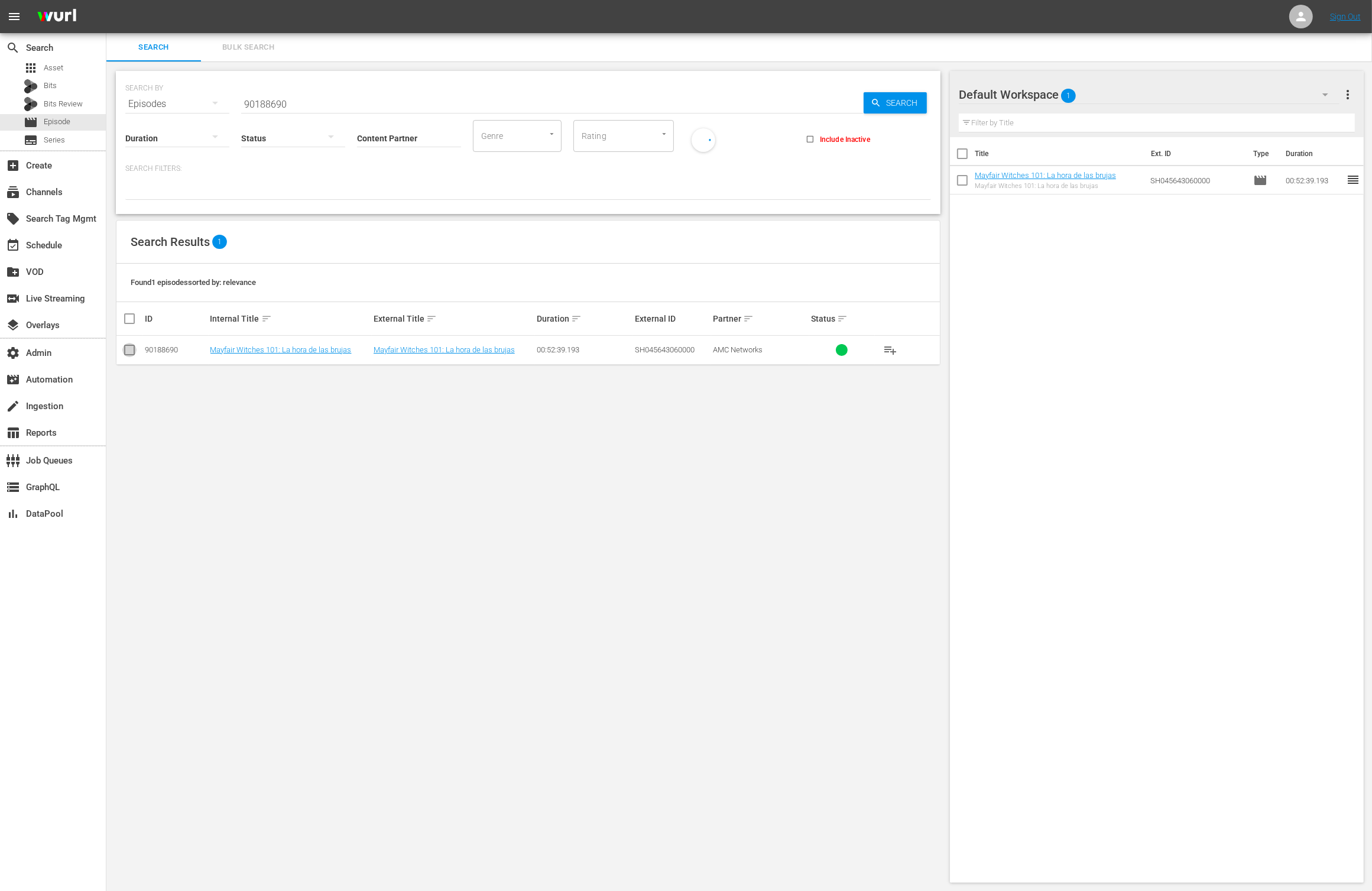
checkbox input "true"
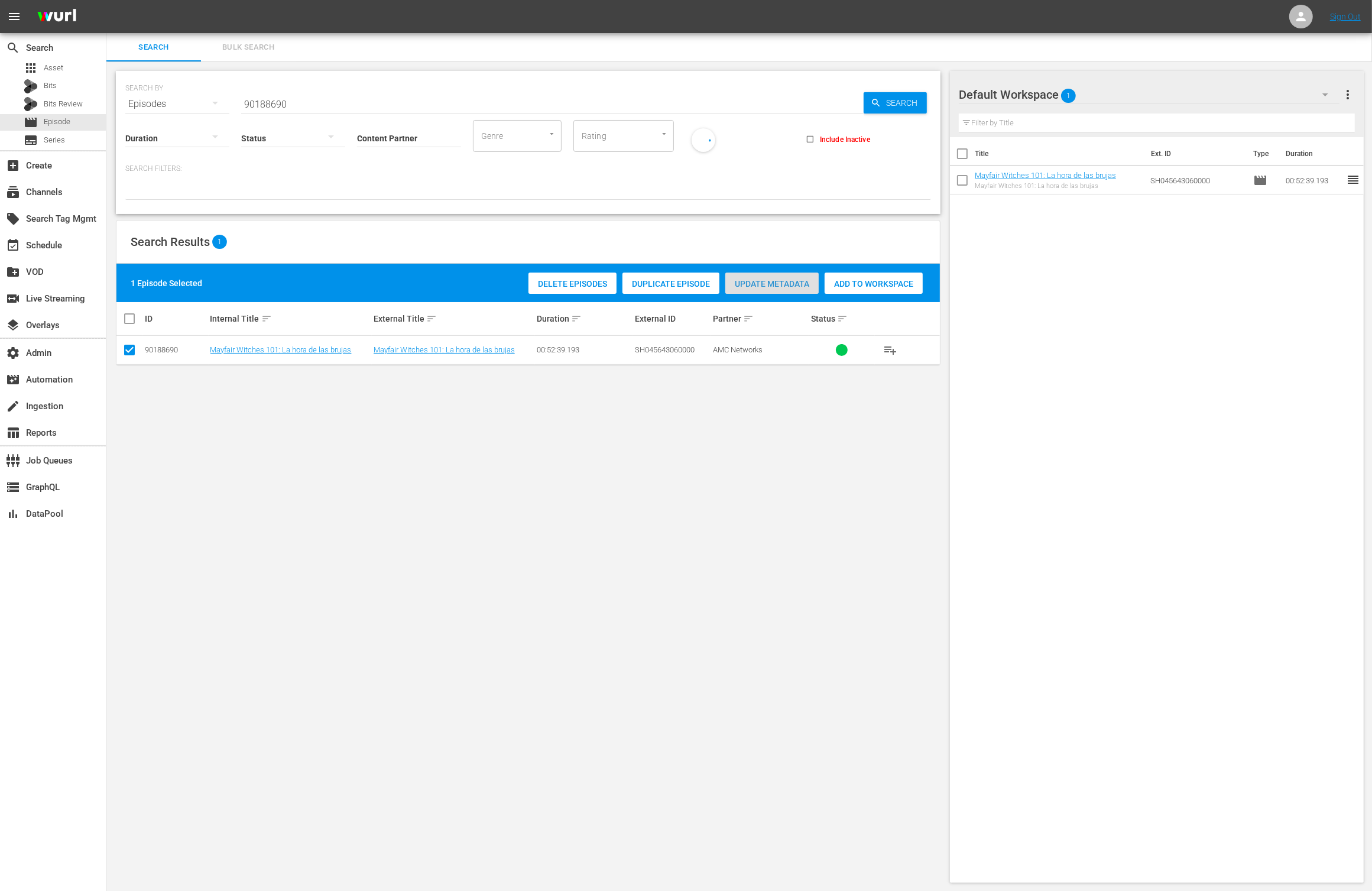
click at [803, 291] on div "Update Metadata" at bounding box center [772, 284] width 94 height 23
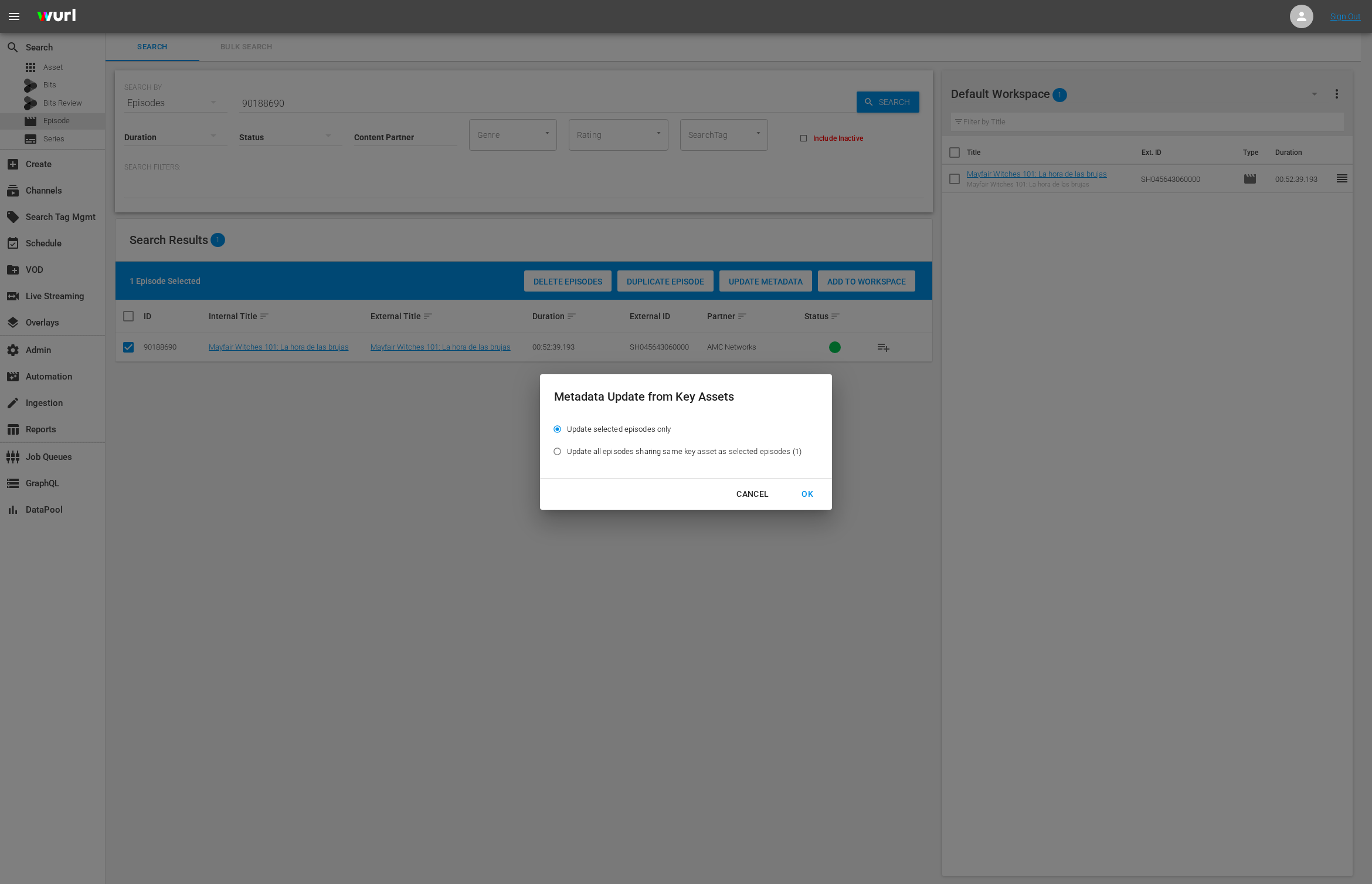
click at [814, 495] on div "OK" at bounding box center [807, 494] width 30 height 15
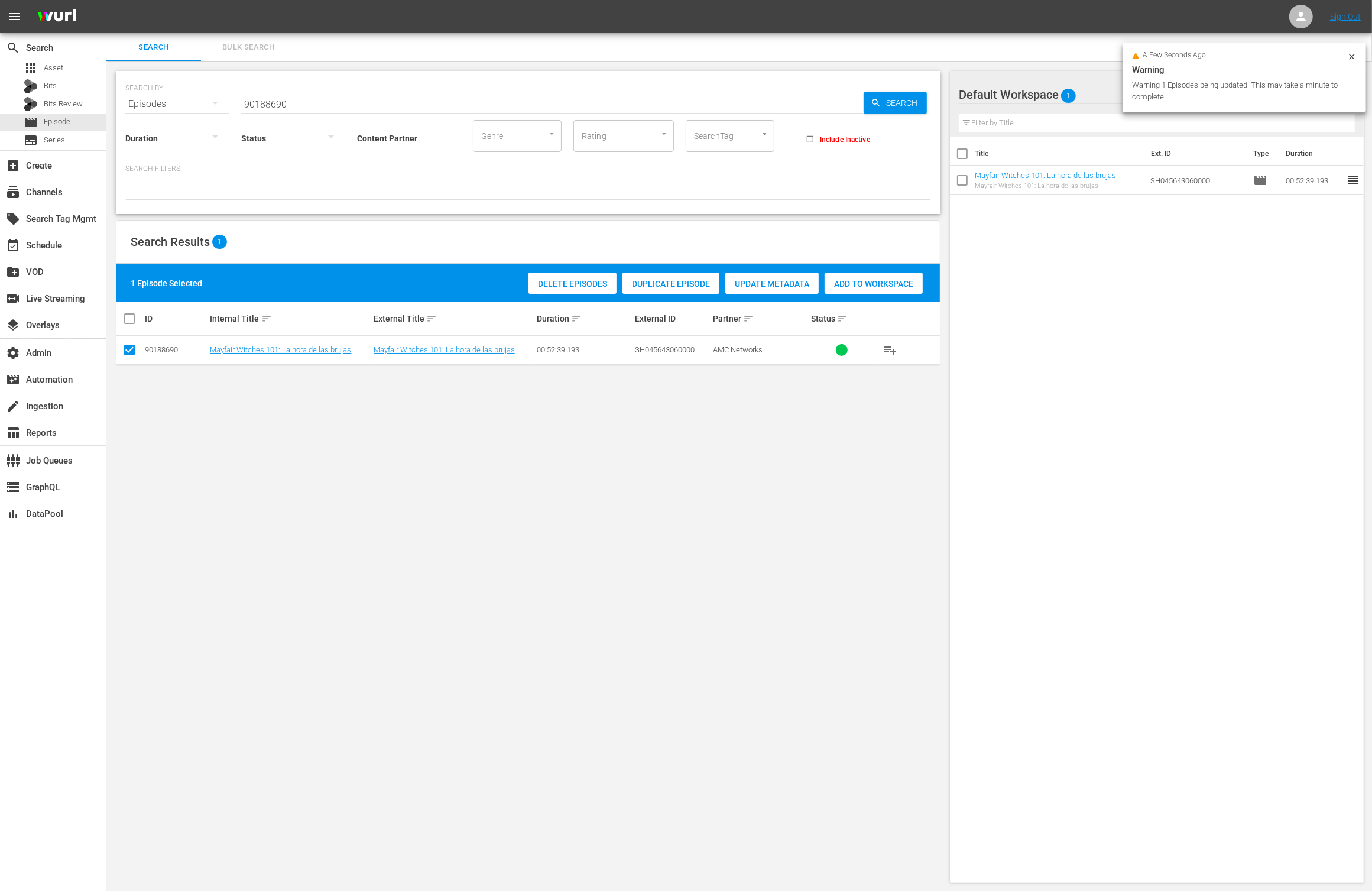
click at [467, 343] on td "Mayfair Witches 101: La hora de las brujas" at bounding box center [453, 350] width 163 height 29
click at [469, 348] on link "Mayfair Witches 101: La hora de las brujas" at bounding box center [444, 349] width 141 height 9
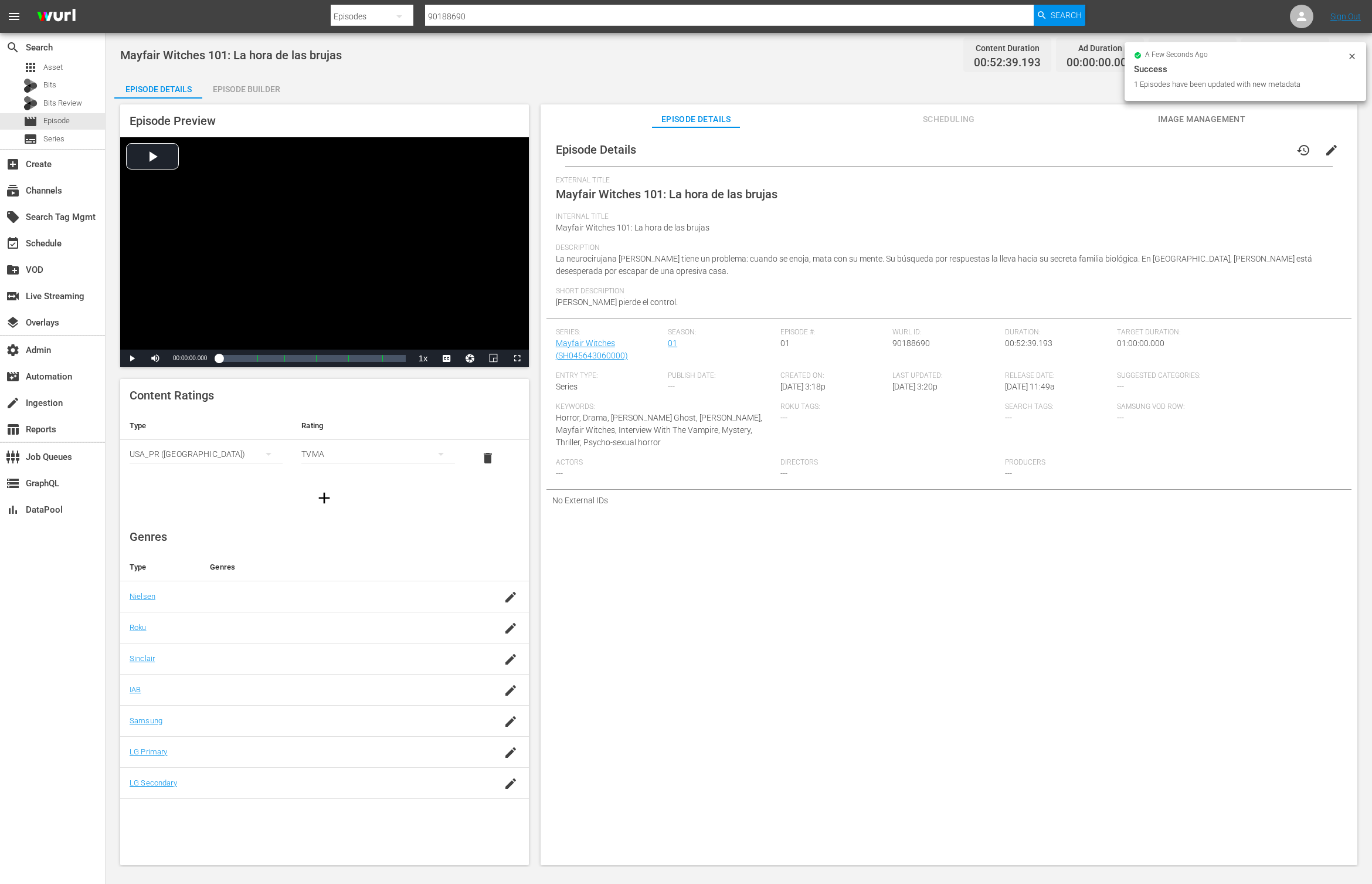
click at [489, 460] on span "delete" at bounding box center [487, 458] width 14 height 14
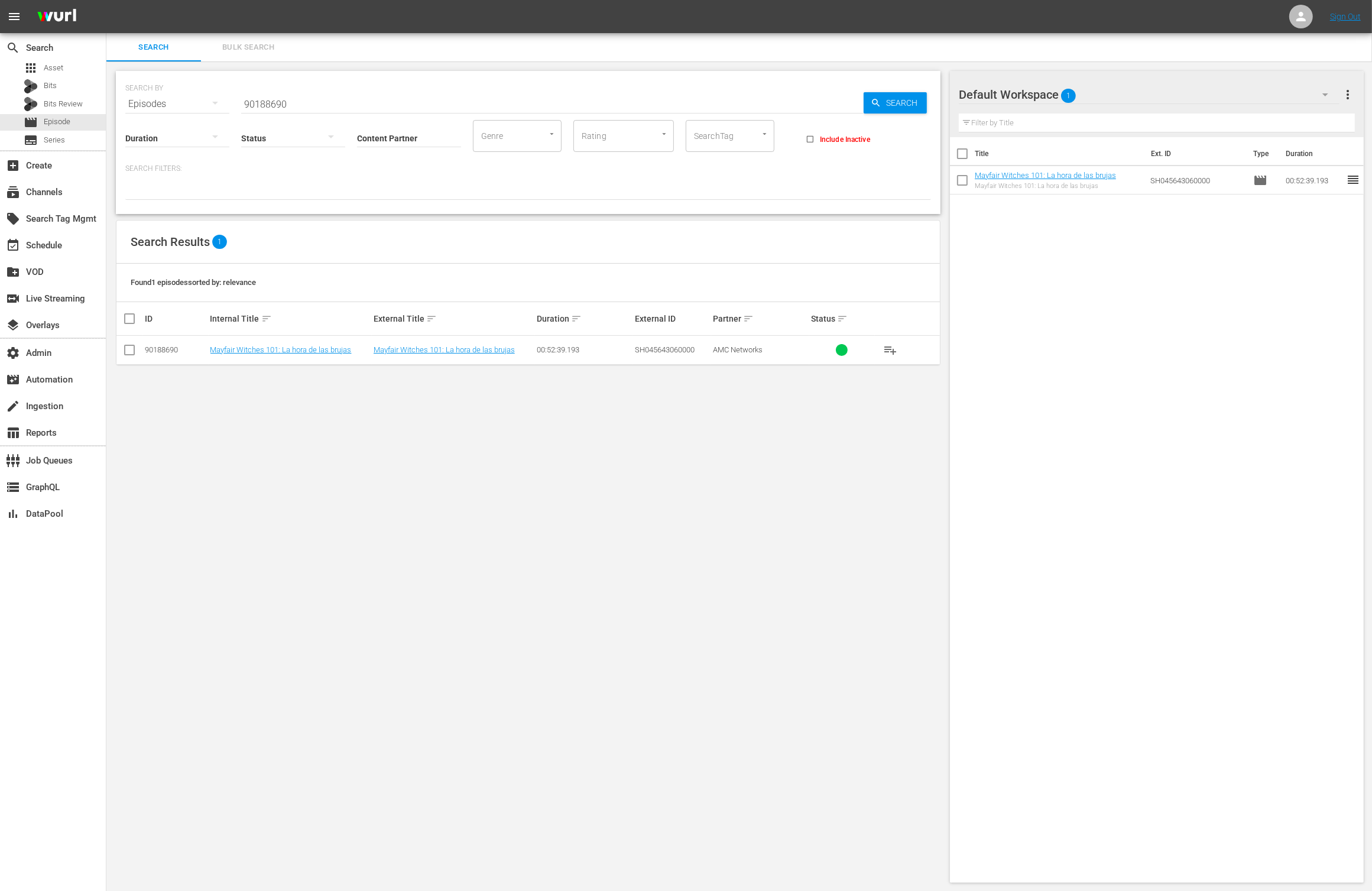
click at [126, 353] on input "checkbox" at bounding box center [129, 352] width 14 height 14
checkbox input "true"
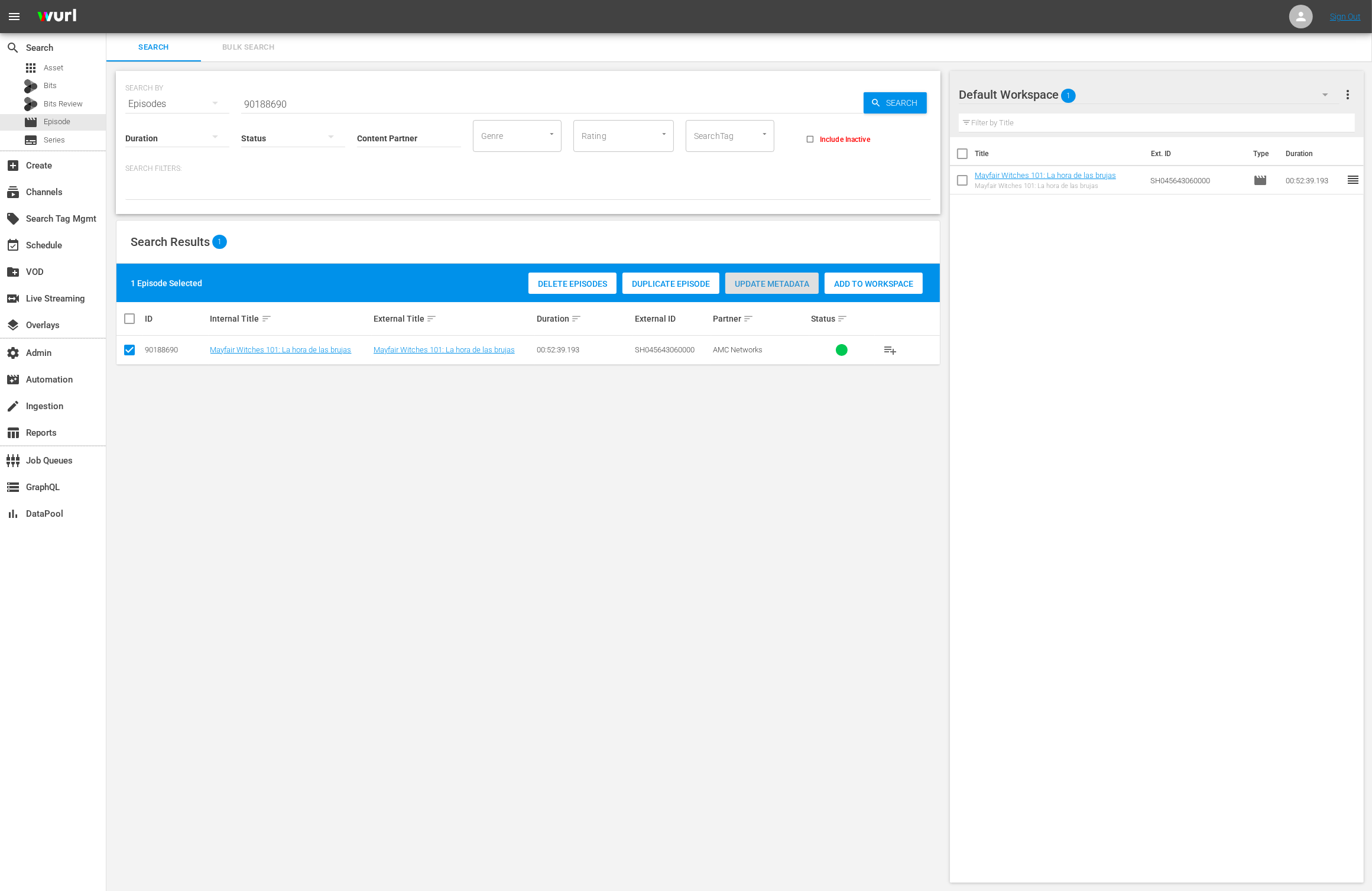
click at [796, 280] on span "Update Metadata" at bounding box center [772, 284] width 94 height 9
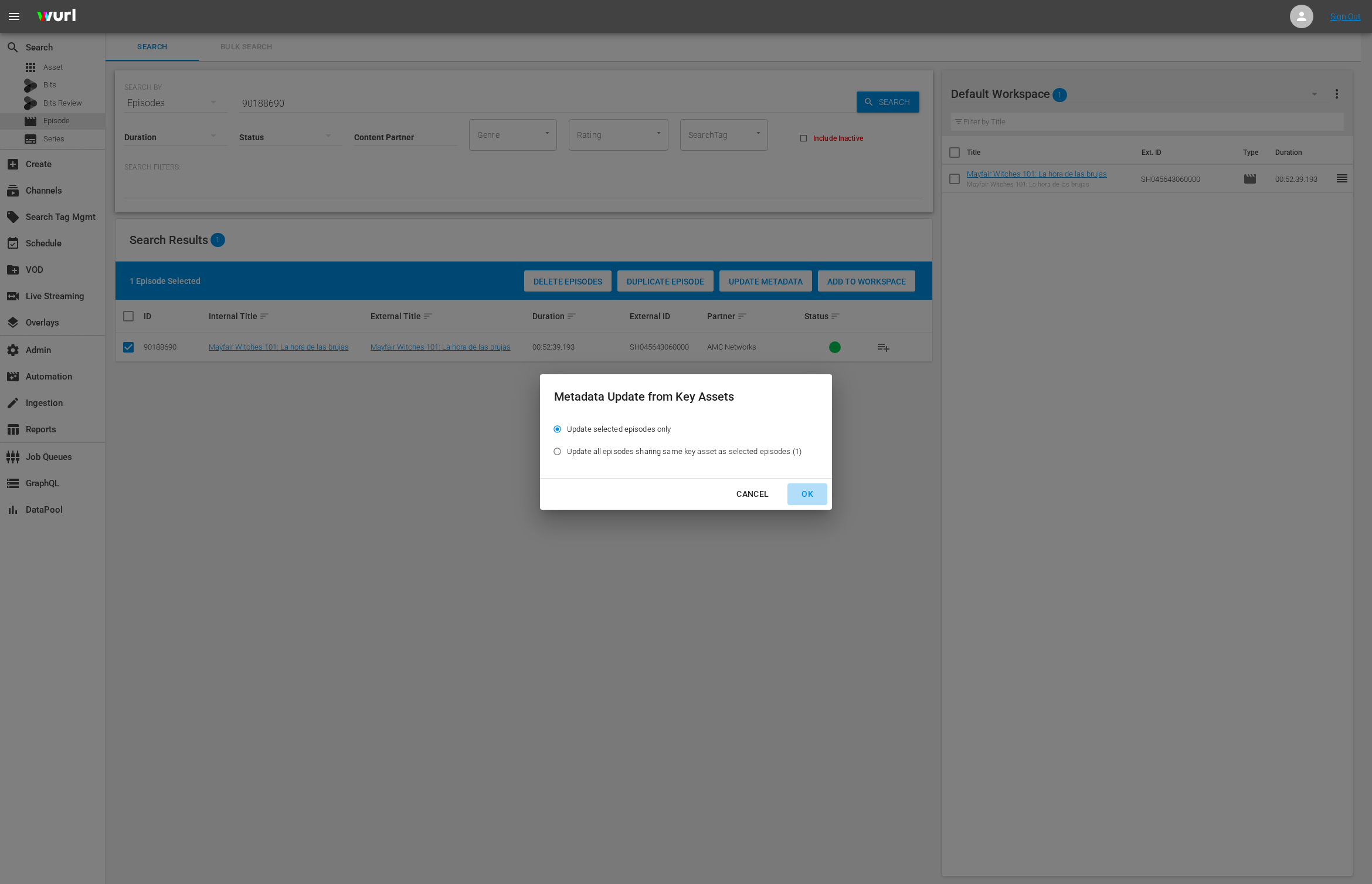
click at [809, 494] on div "OK" at bounding box center [807, 494] width 30 height 15
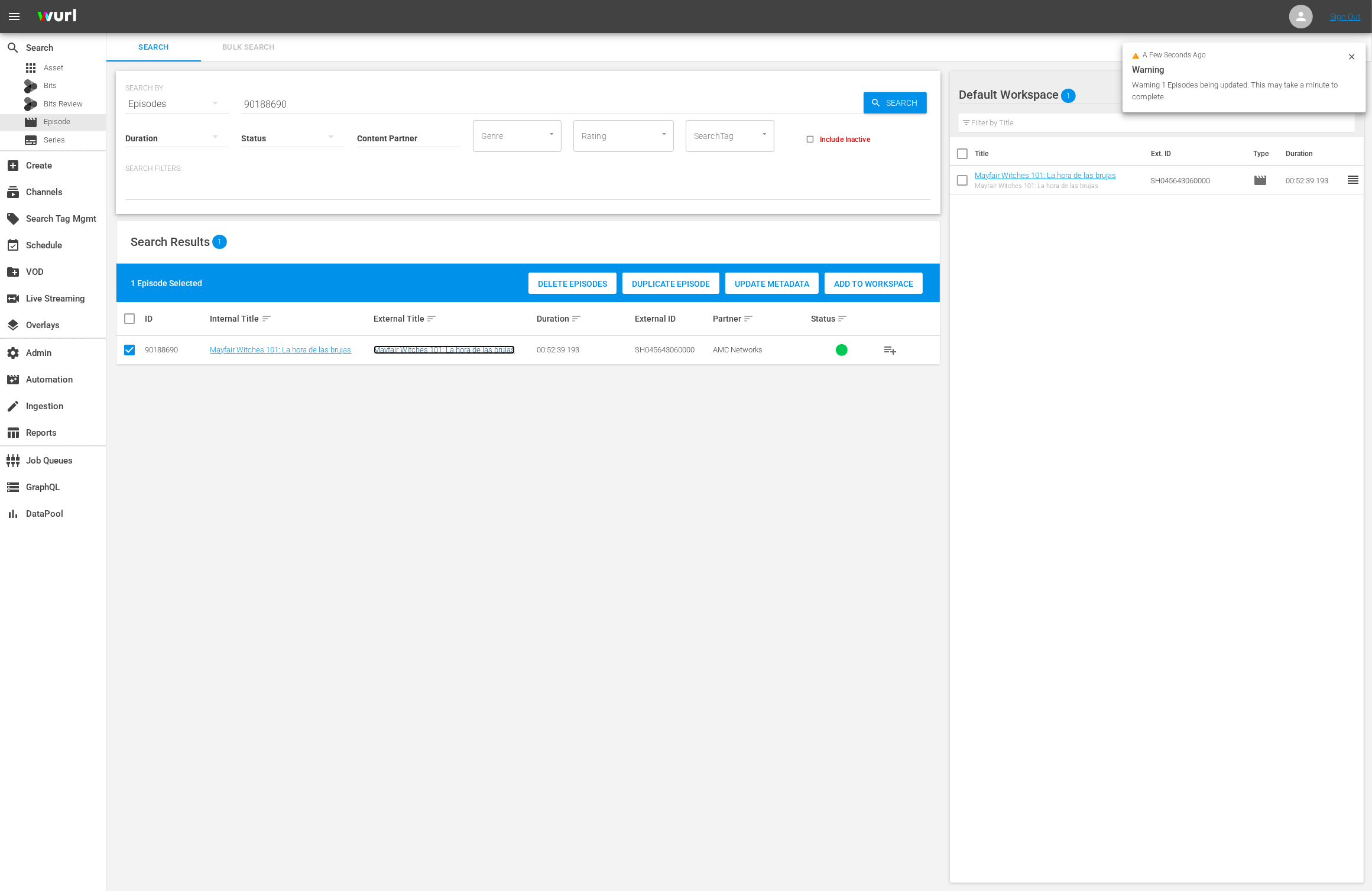
click at [487, 348] on link "Mayfair Witches 101: La hora de las brujas" at bounding box center [444, 349] width 141 height 9
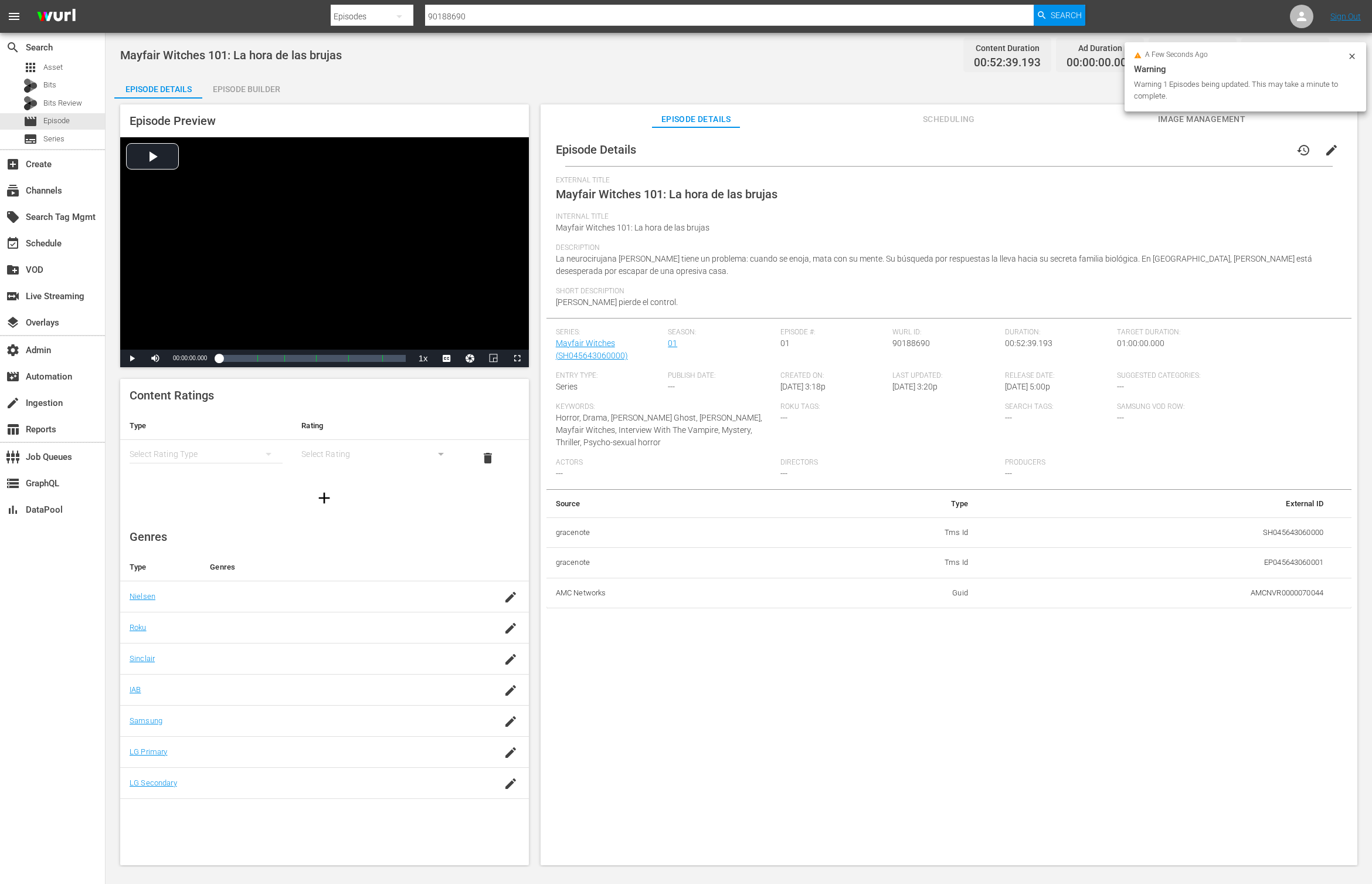
drag, startPoint x: 404, startPoint y: 475, endPoint x: 154, endPoint y: 109, distance: 443.2
click at [404, 474] on td "Select Rating" at bounding box center [378, 457] width 172 height 36
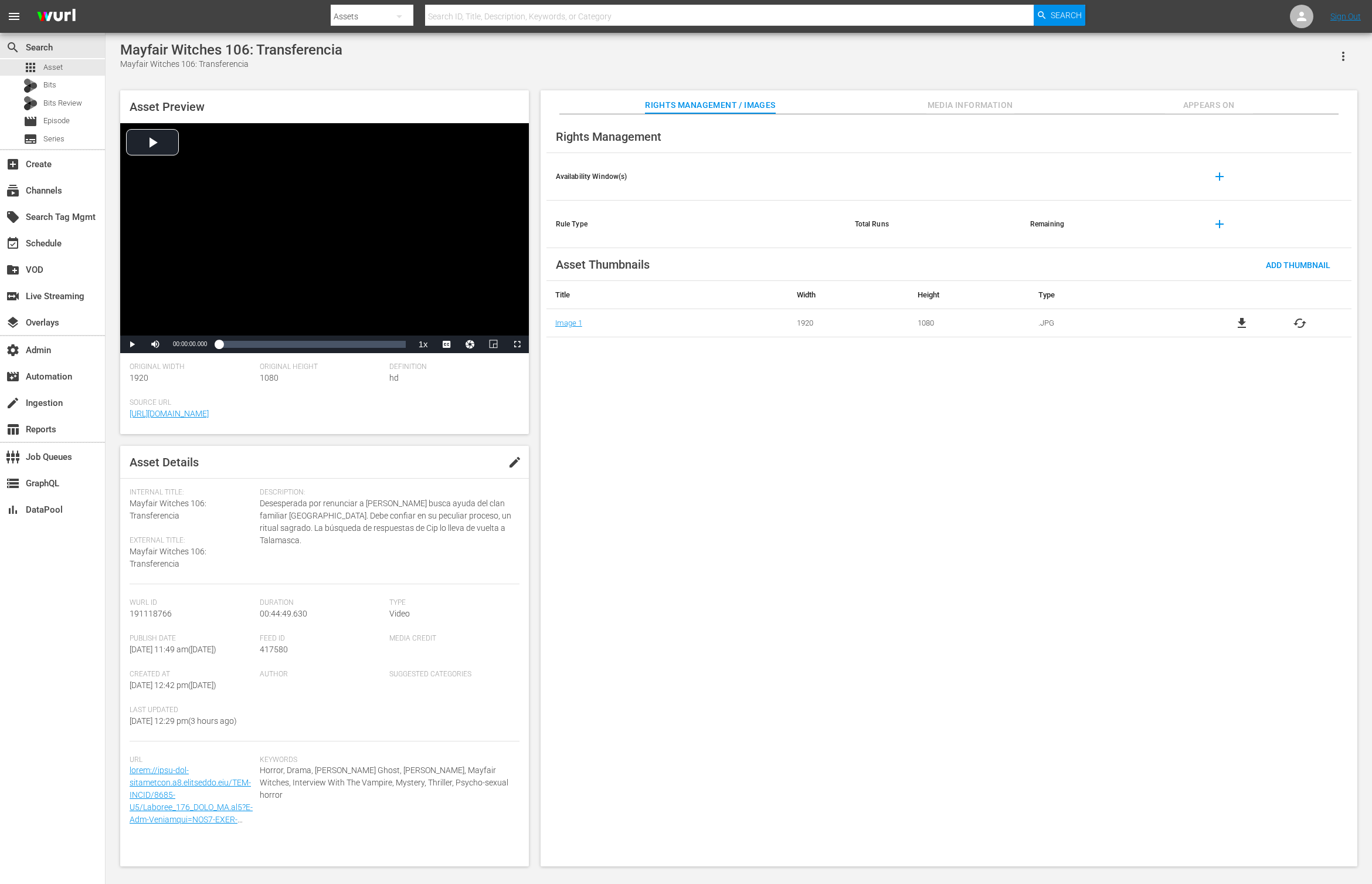
click at [977, 102] on span "Media Information" at bounding box center [970, 105] width 88 height 15
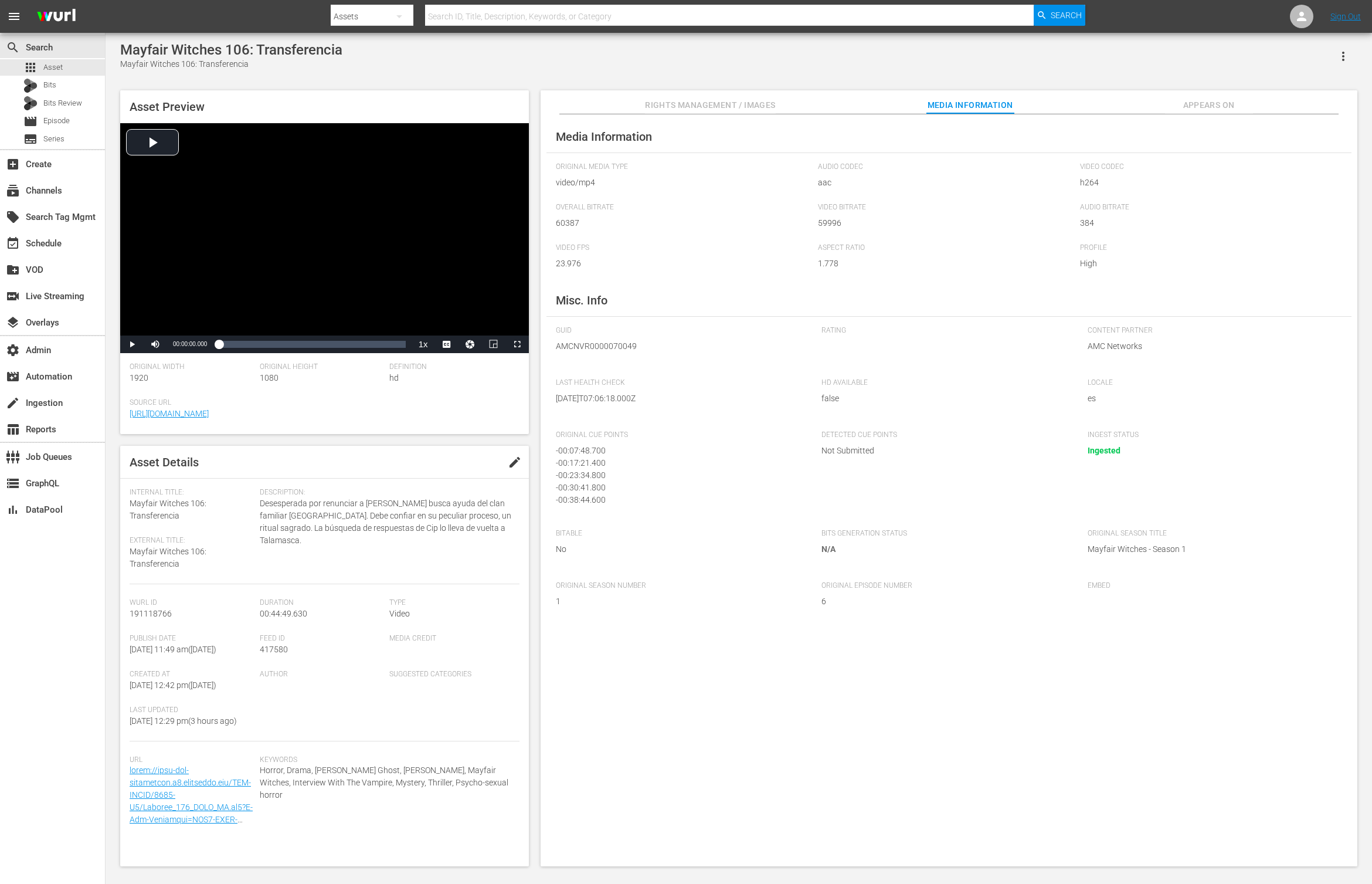
click at [624, 340] on span "AMCNVR0000070049" at bounding box center [680, 346] width 249 height 13
copy span "AMCNVR0000070049"
click at [1097, 100] on span "Appears On" at bounding box center [1209, 105] width 88 height 15
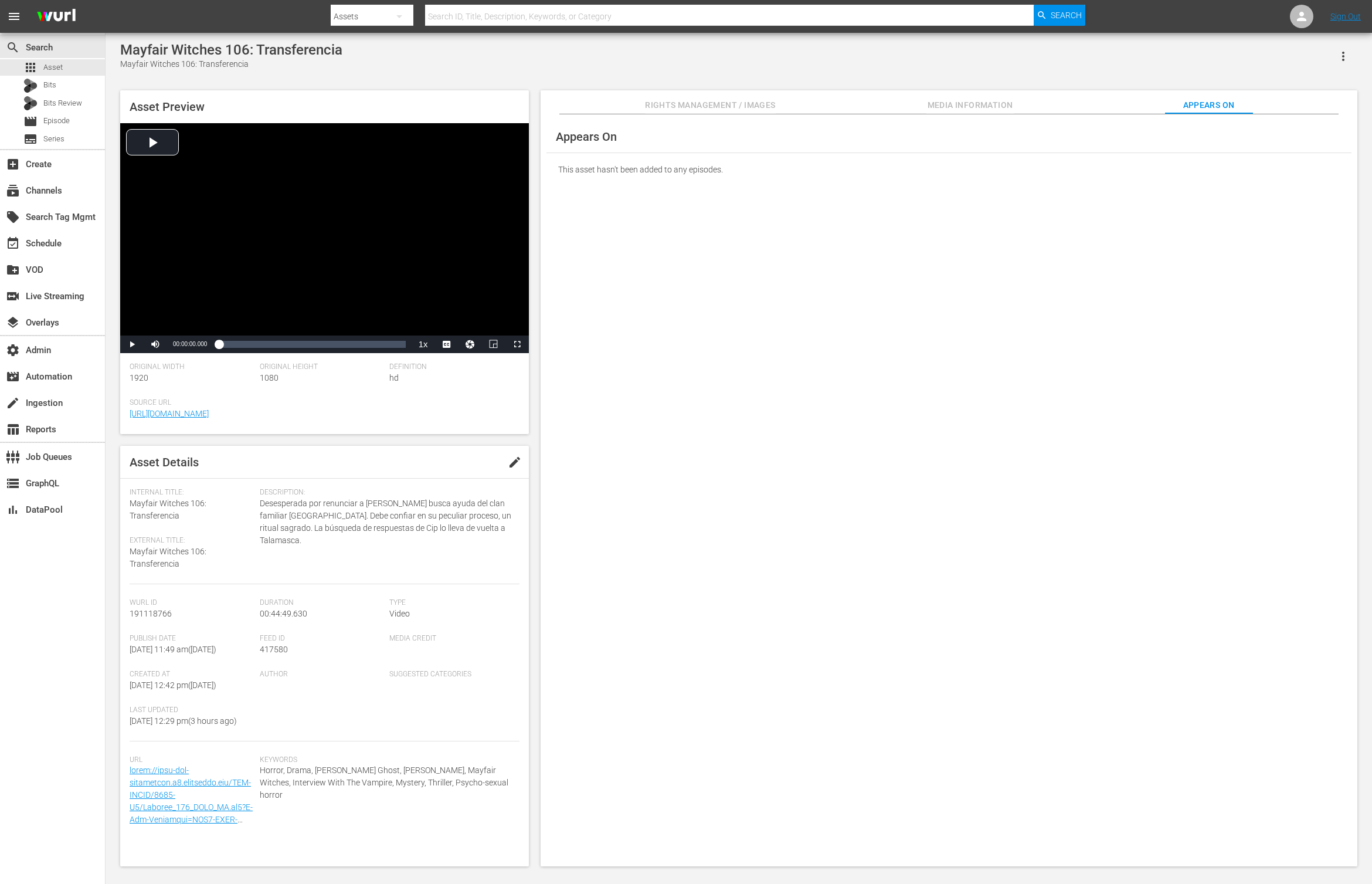
click at [998, 99] on span "Media Information" at bounding box center [970, 105] width 88 height 15
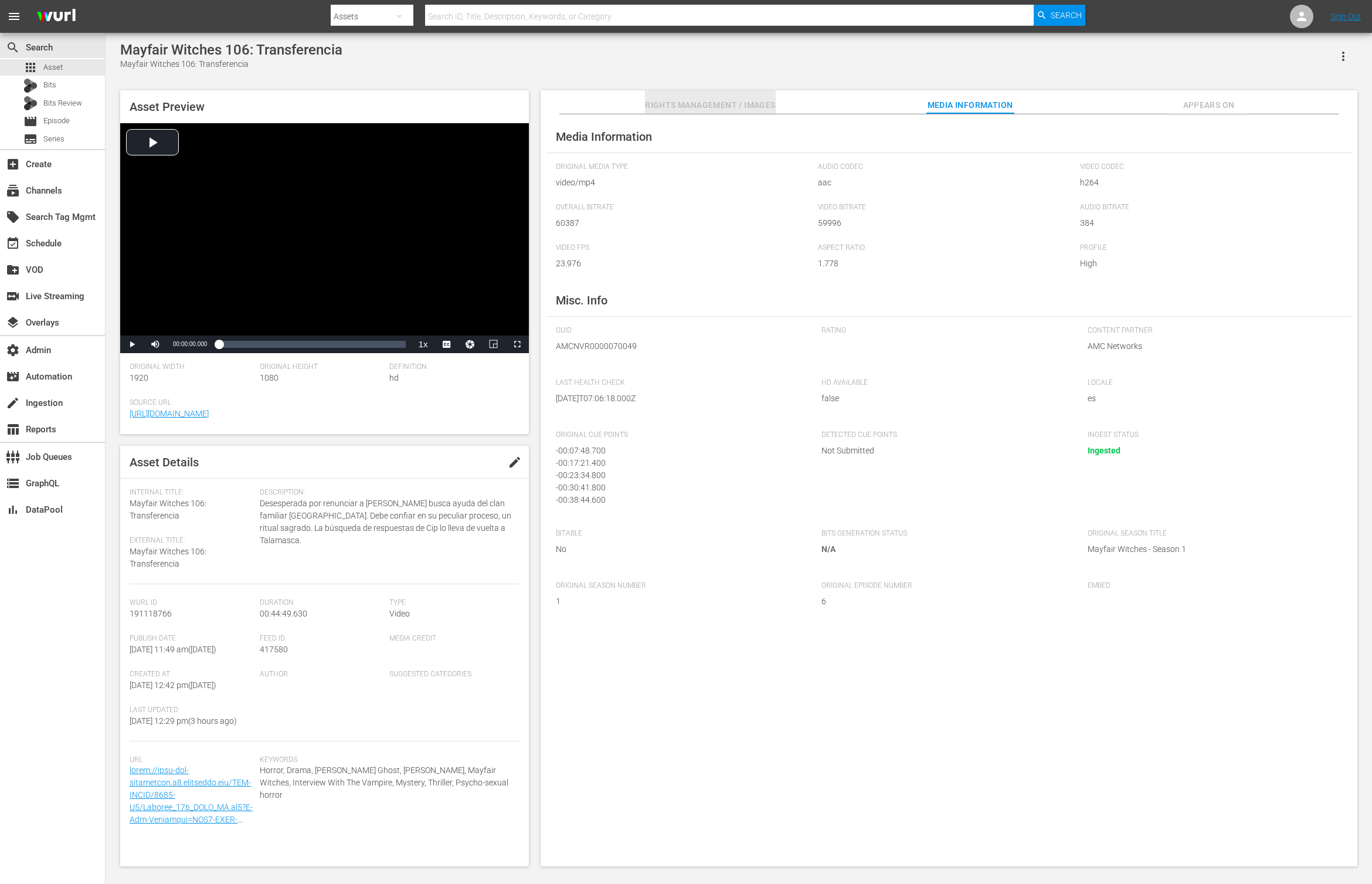
click at [763, 97] on button "Rights Management / Images" at bounding box center [711, 102] width 131 height 23
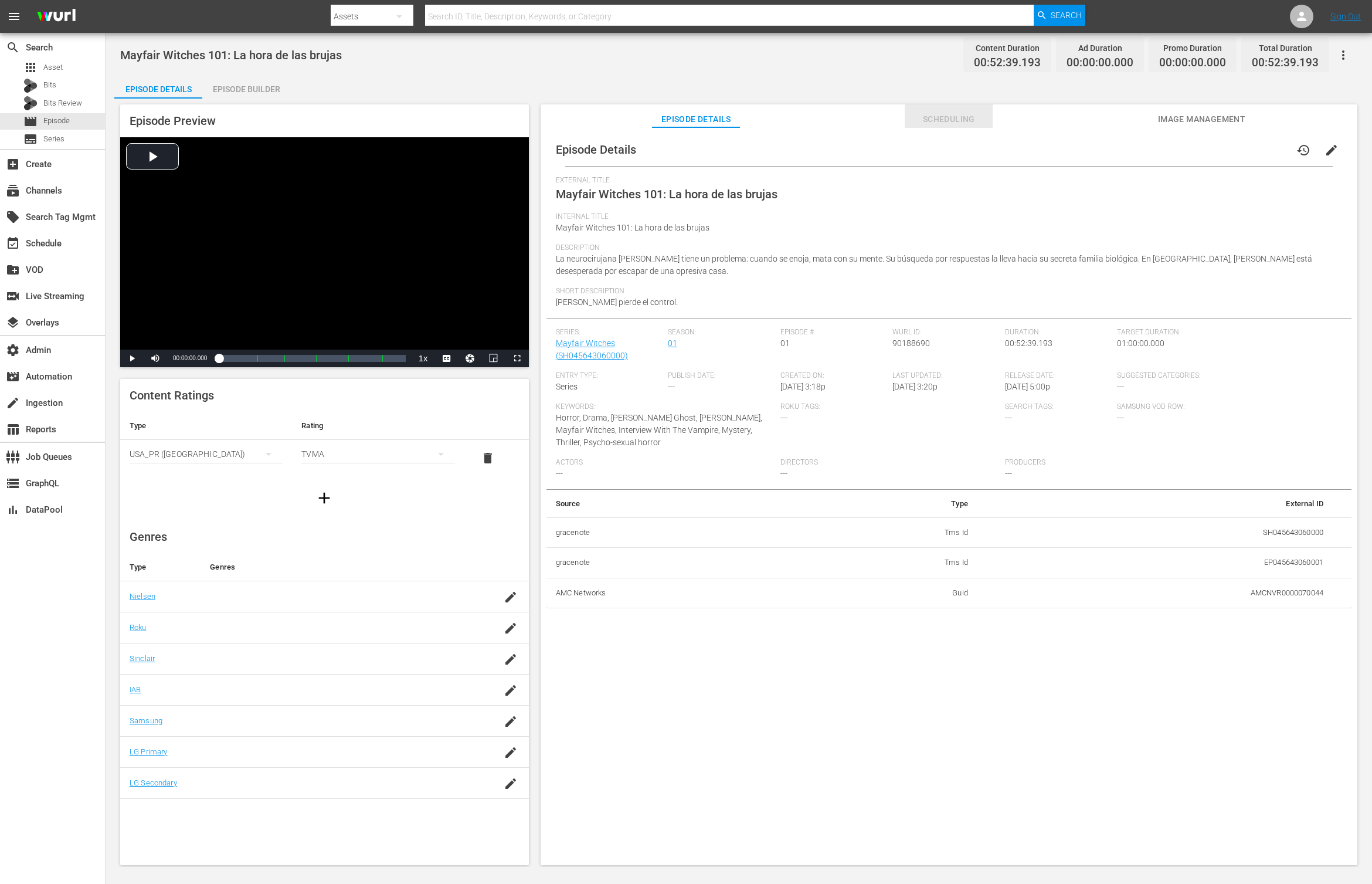
click at [974, 121] on span "Scheduling" at bounding box center [948, 120] width 88 height 15
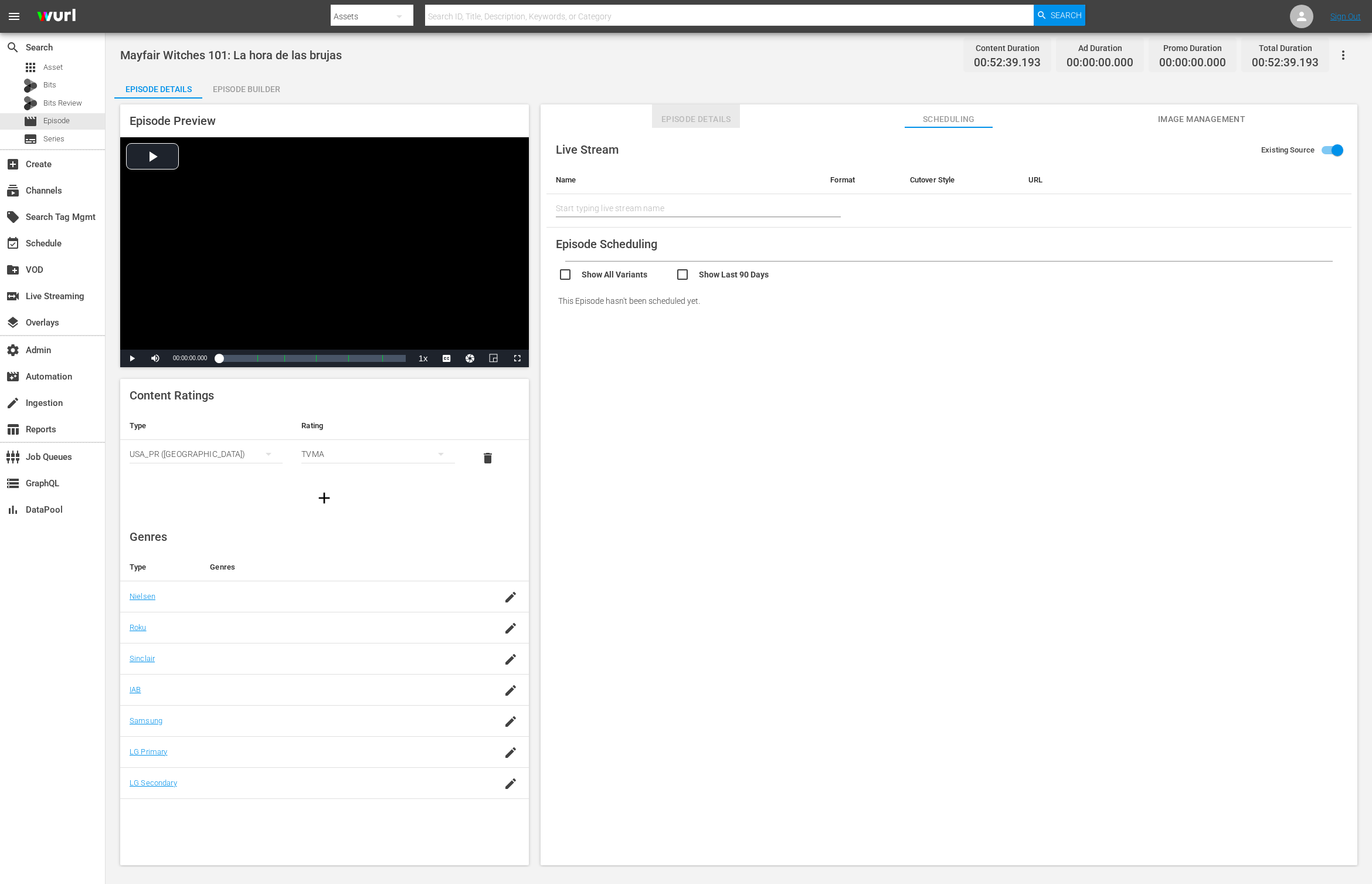
click at [709, 116] on span "Episode Details" at bounding box center [696, 120] width 88 height 15
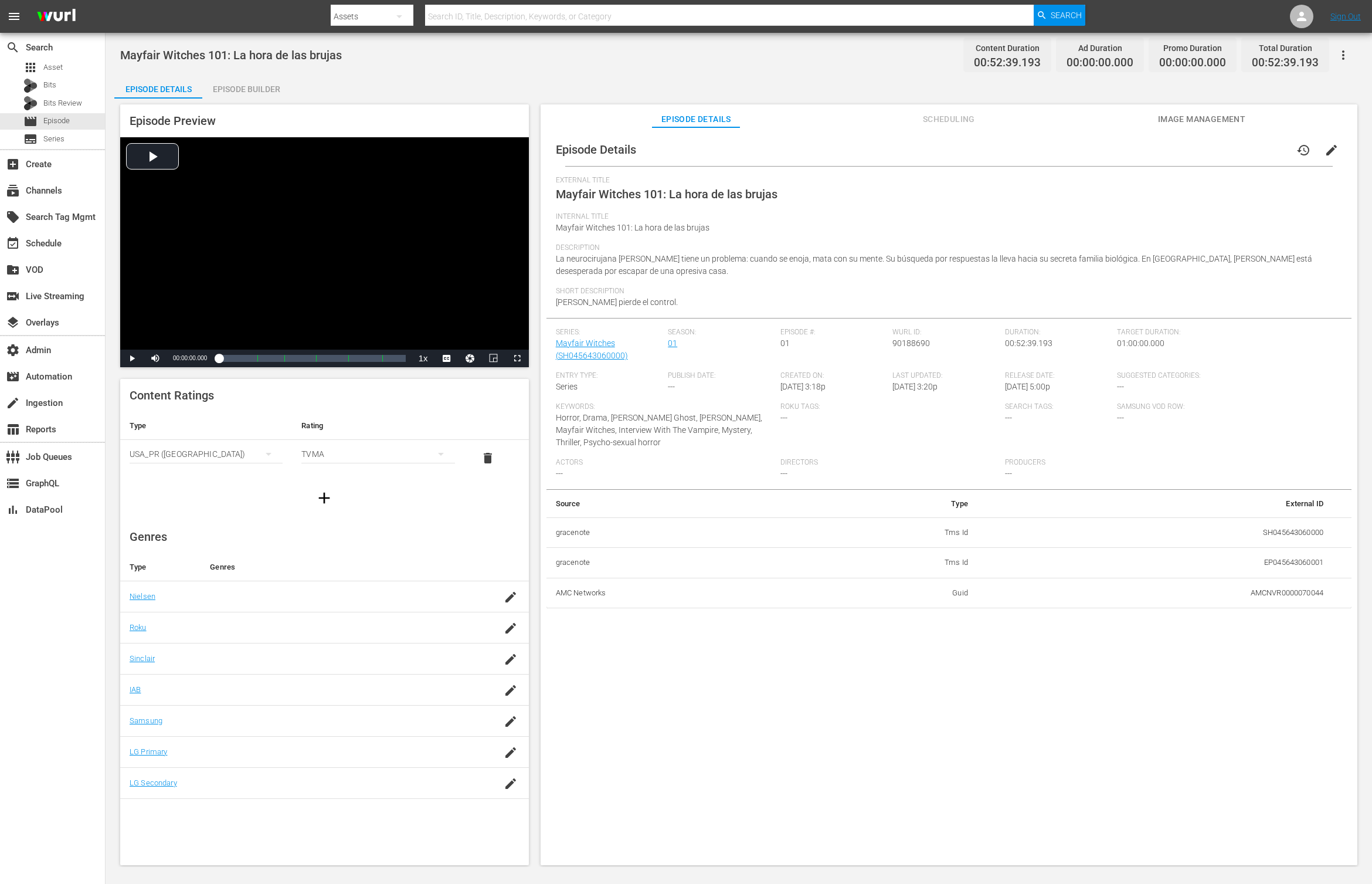
click at [1351, 53] on button "button" at bounding box center [1344, 55] width 28 height 28
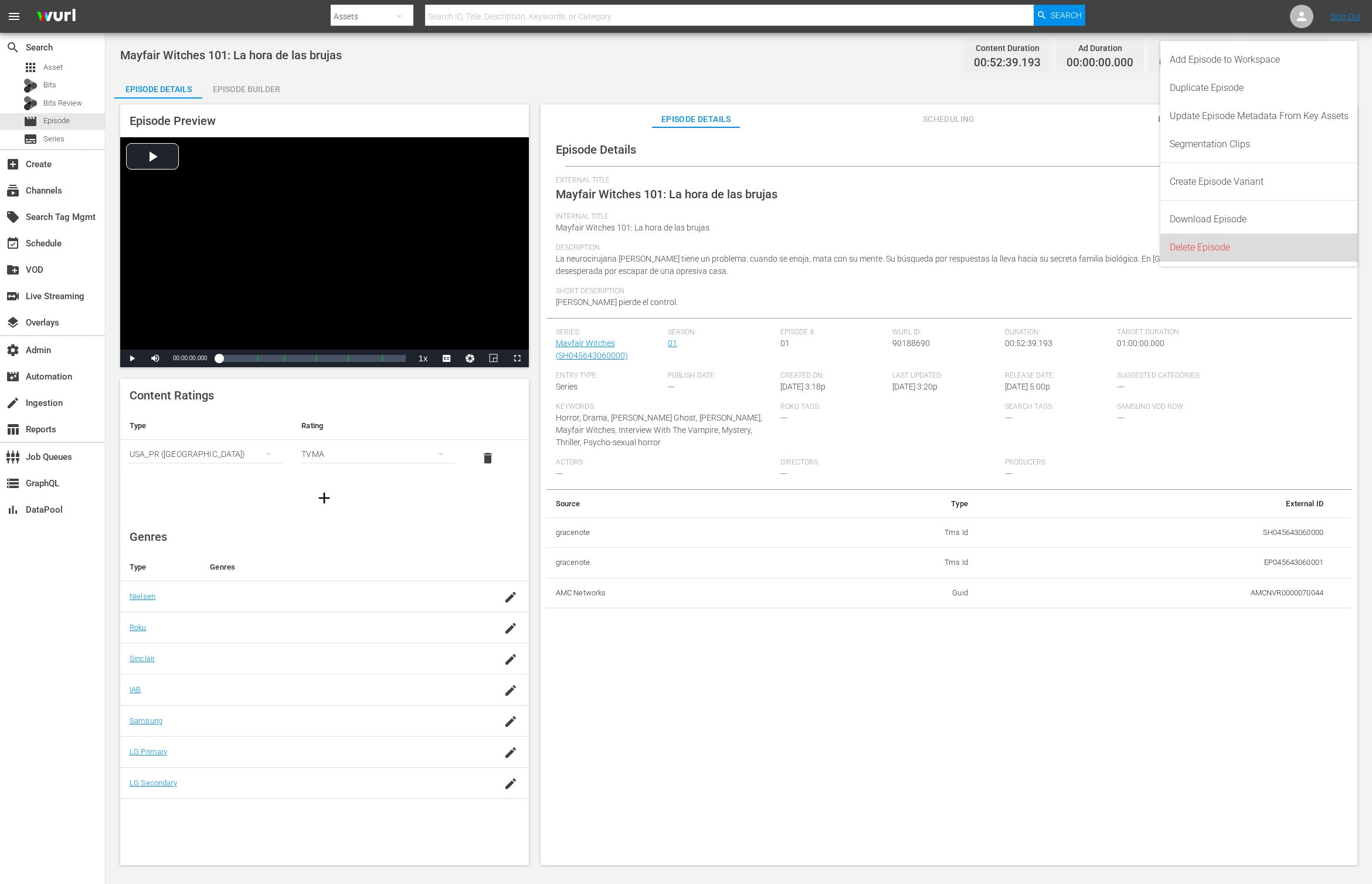
click at [1234, 257] on div "Delete Episode" at bounding box center [1260, 248] width 179 height 28
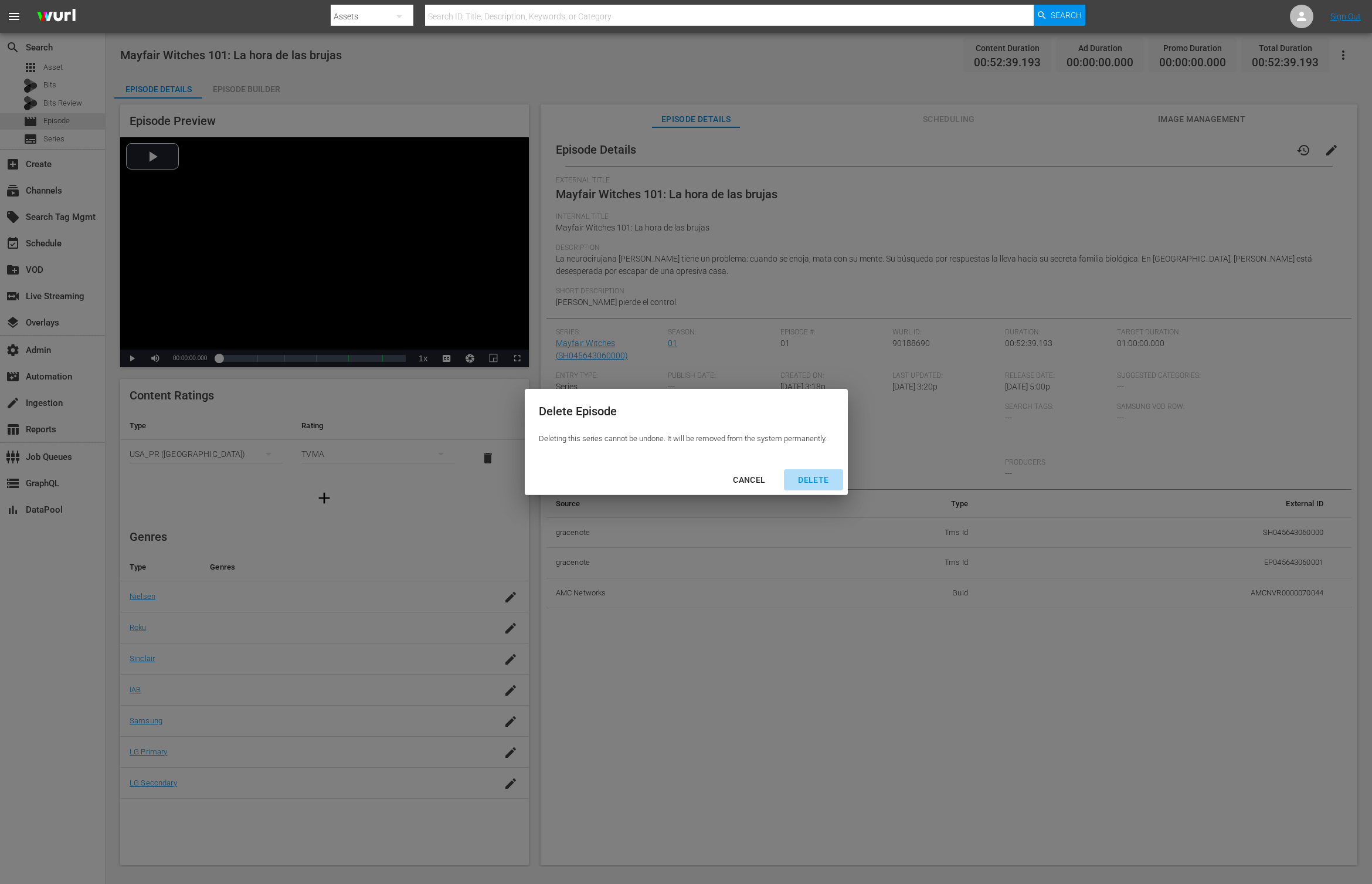
click at [817, 486] on div "DELETE" at bounding box center [813, 481] width 49 height 15
